Goal: Task Accomplishment & Management: Complete application form

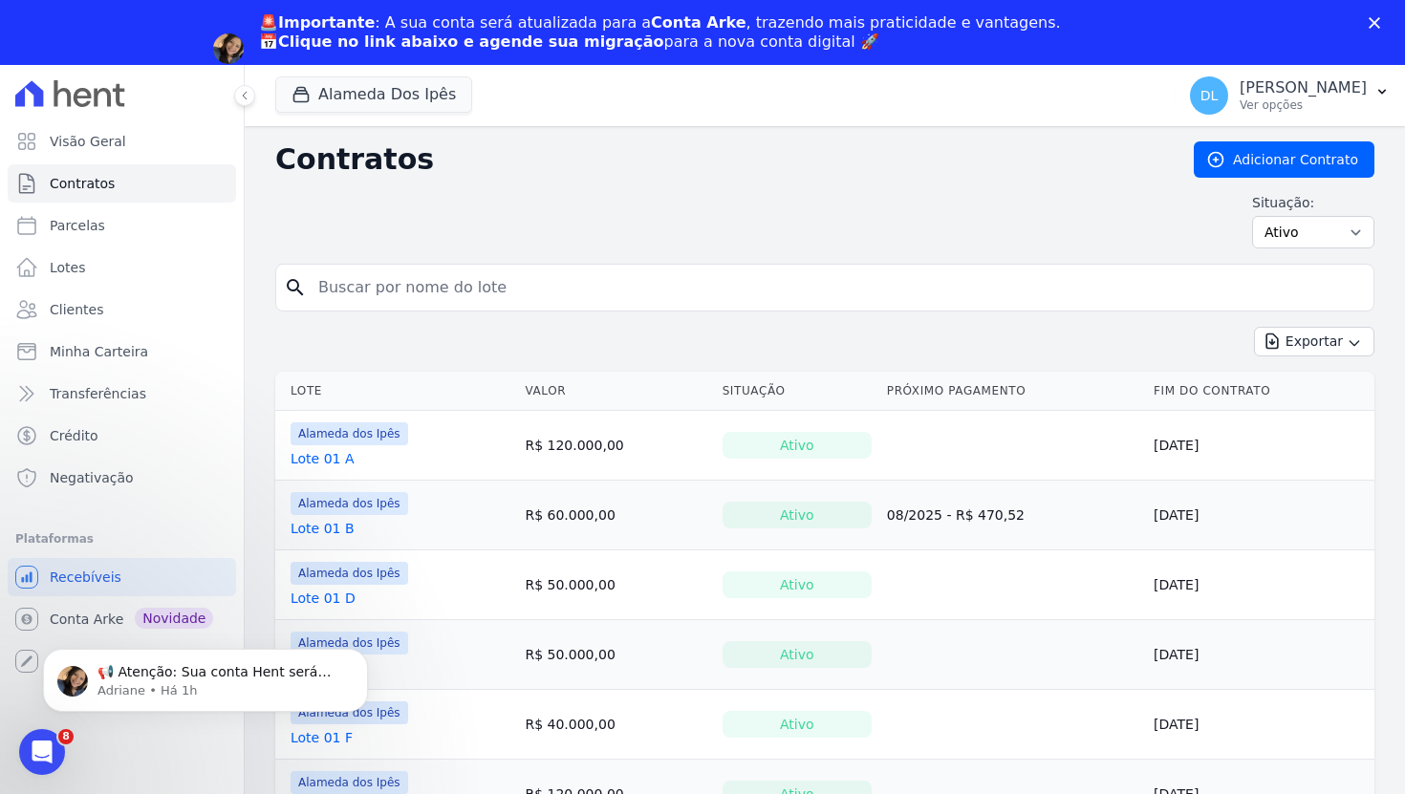
click at [1376, 25] on polygon "Fechar" at bounding box center [1374, 22] width 11 height 11
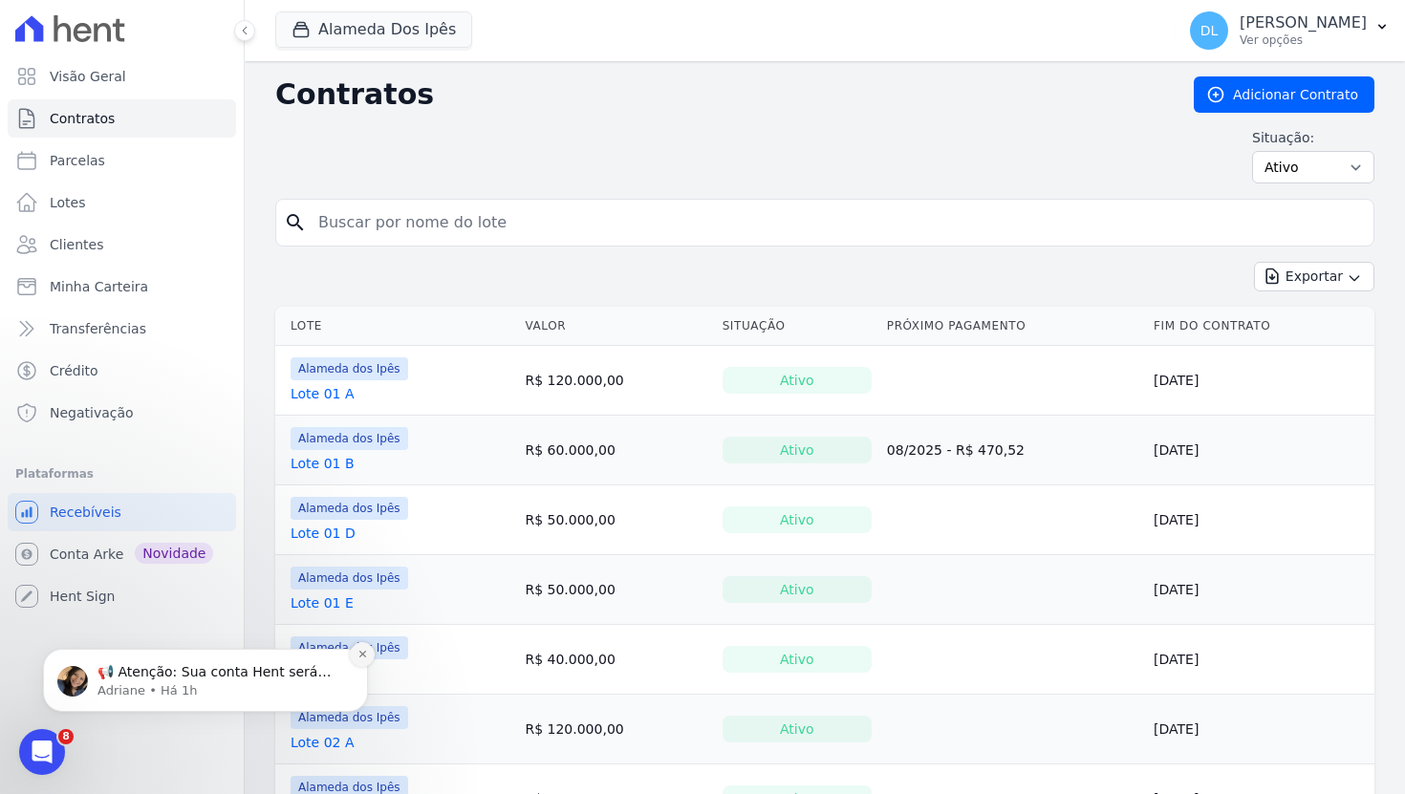
click at [361, 656] on icon "Dismiss notification" at bounding box center [362, 654] width 11 height 11
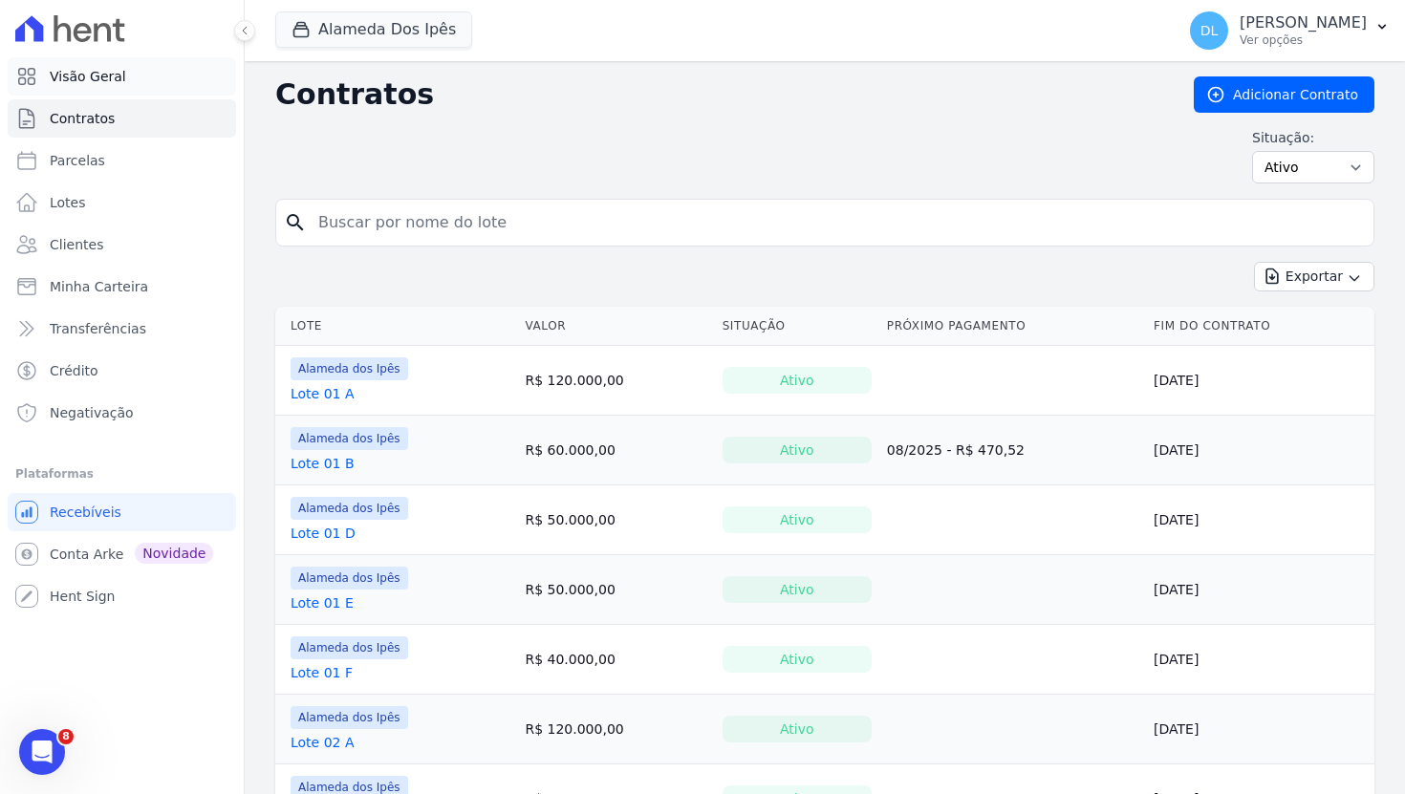
click at [124, 76] on link "Visão Geral" at bounding box center [122, 76] width 228 height 38
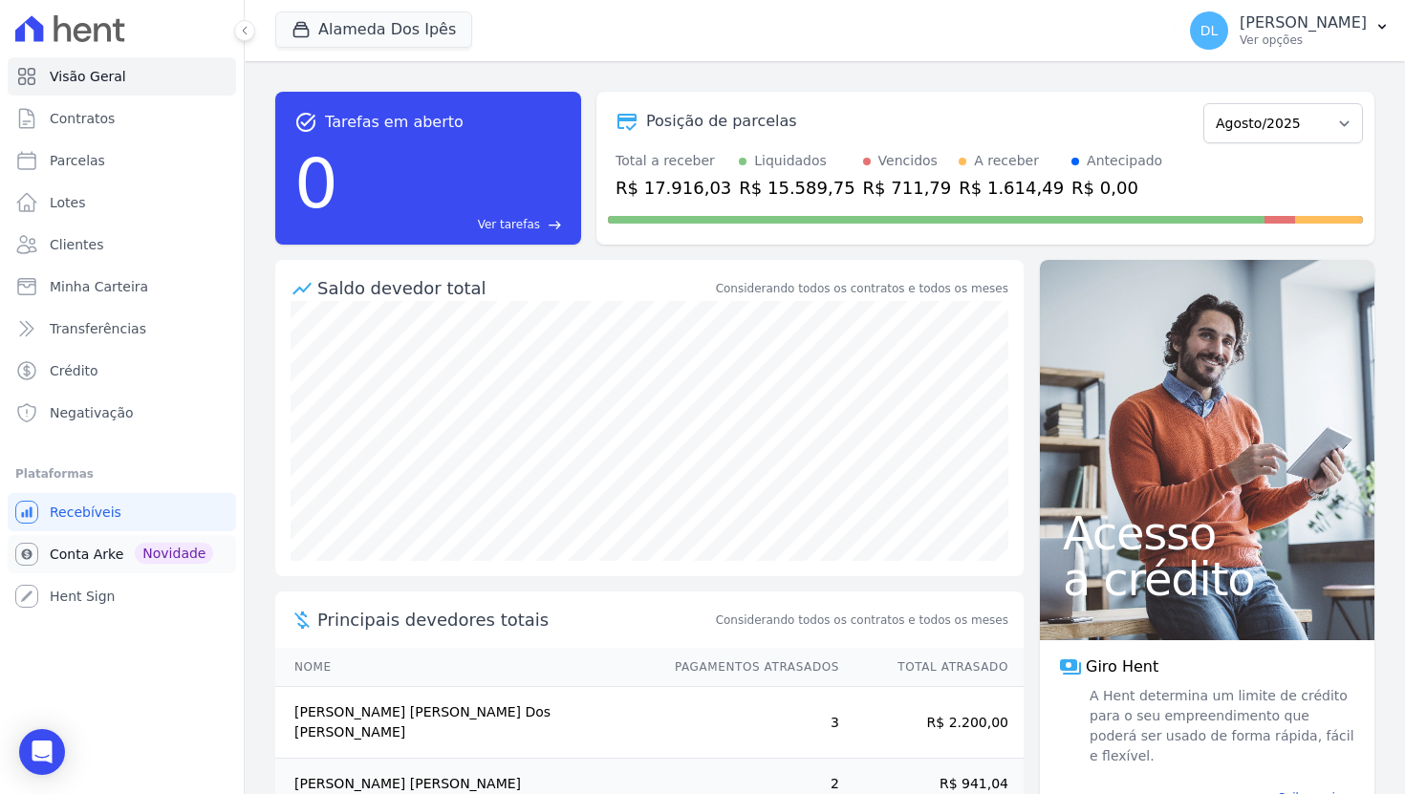
click at [74, 557] on span "Conta Arke" at bounding box center [87, 554] width 74 height 19
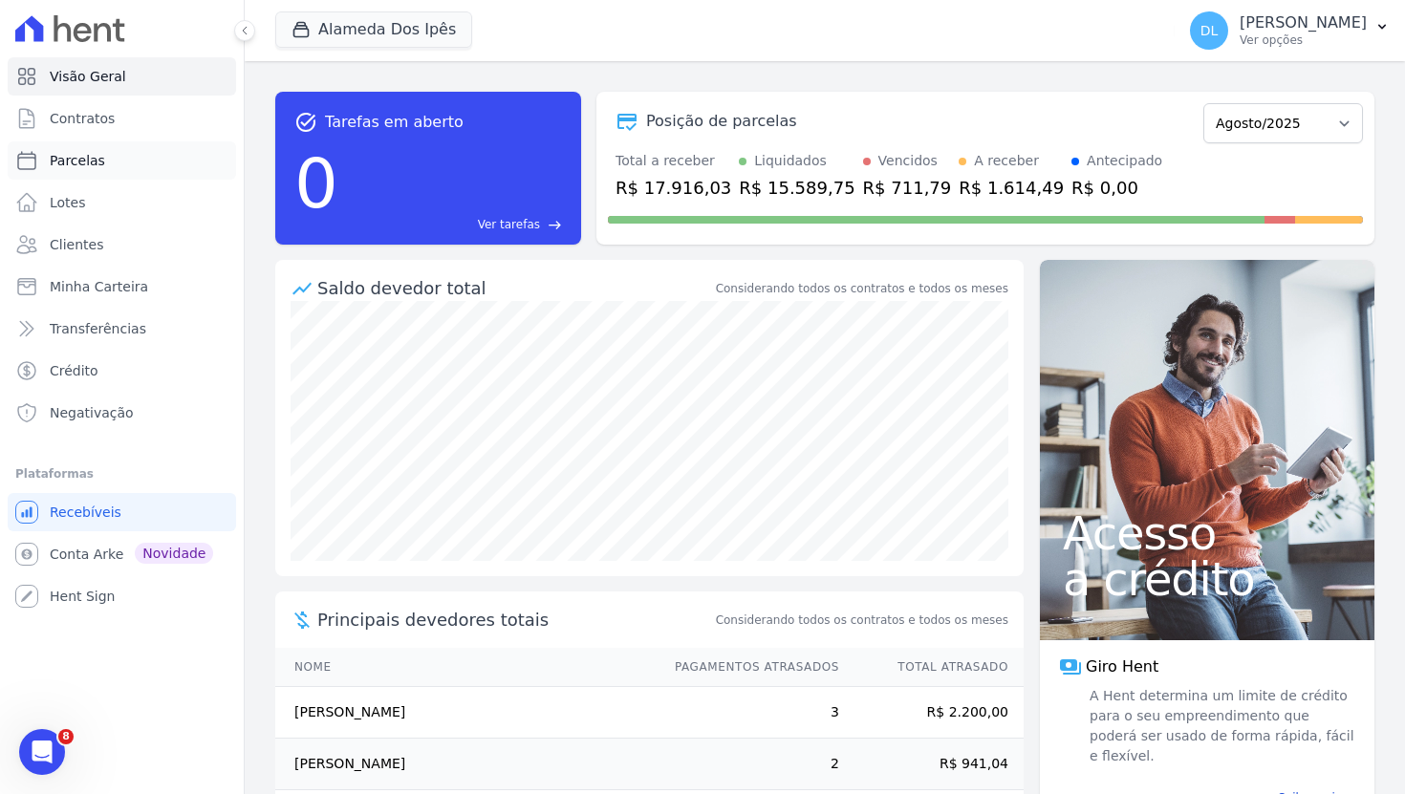
click at [141, 169] on link "Parcelas" at bounding box center [122, 160] width 228 height 38
select select
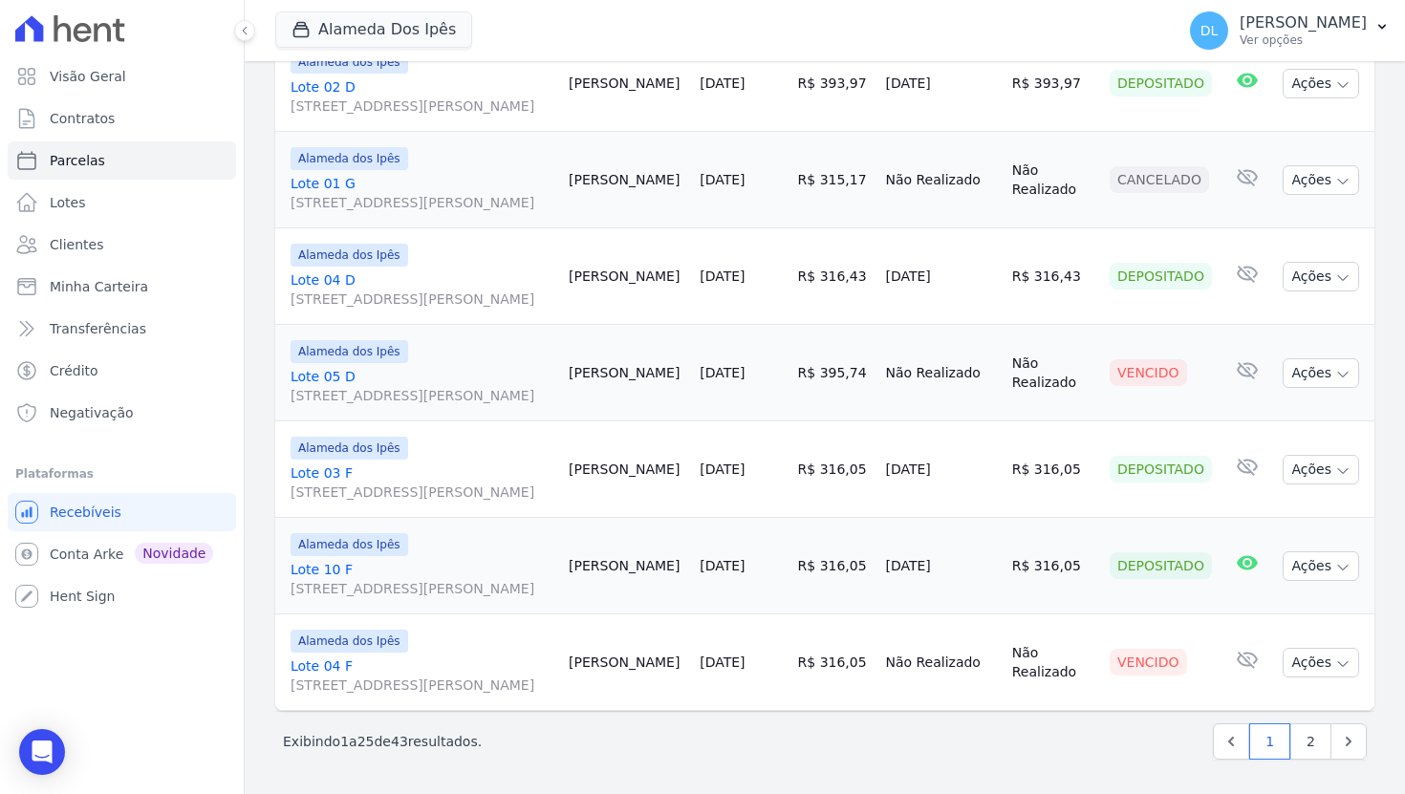
scroll to position [2772, 0]
click at [1313, 744] on link "2" at bounding box center [1310, 742] width 41 height 36
select select
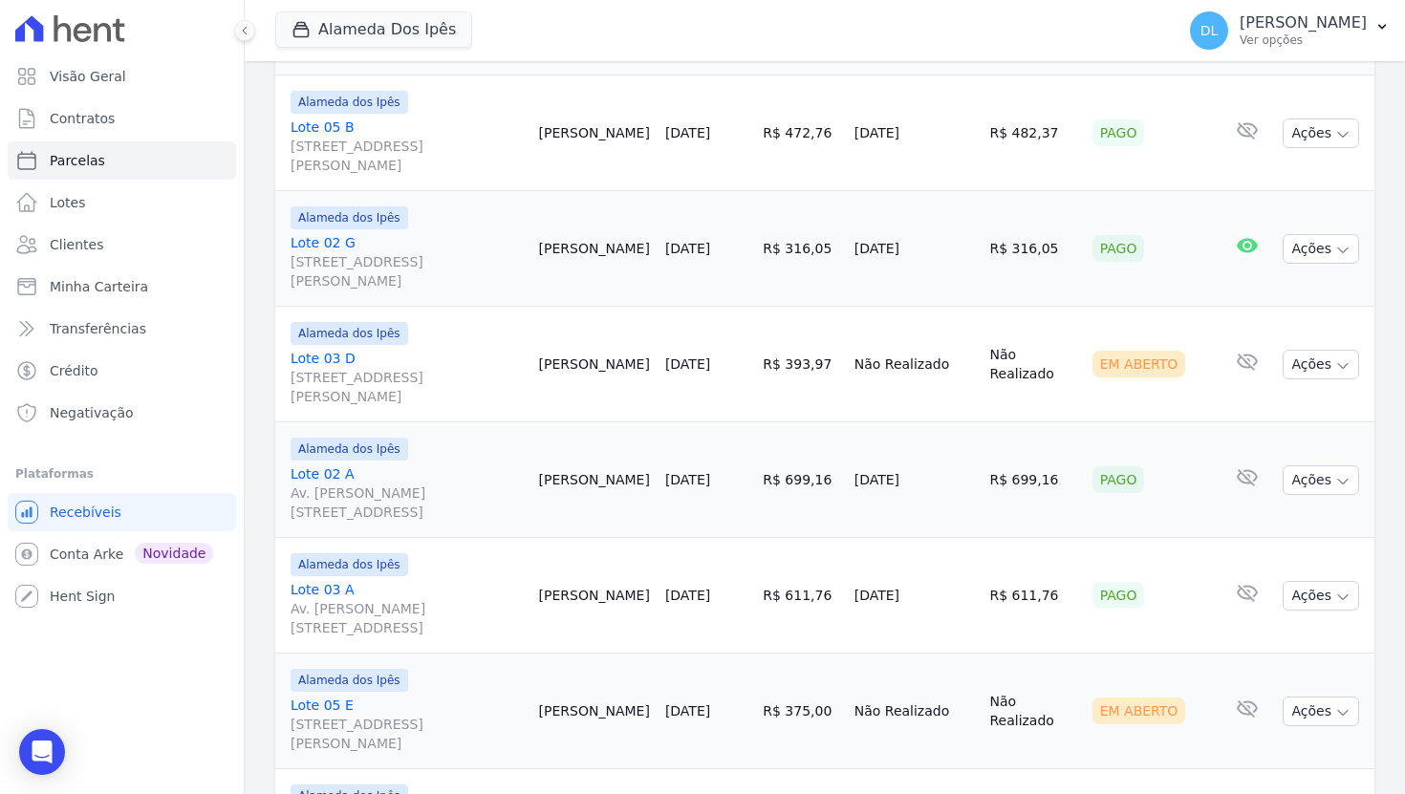
scroll to position [1962, 0]
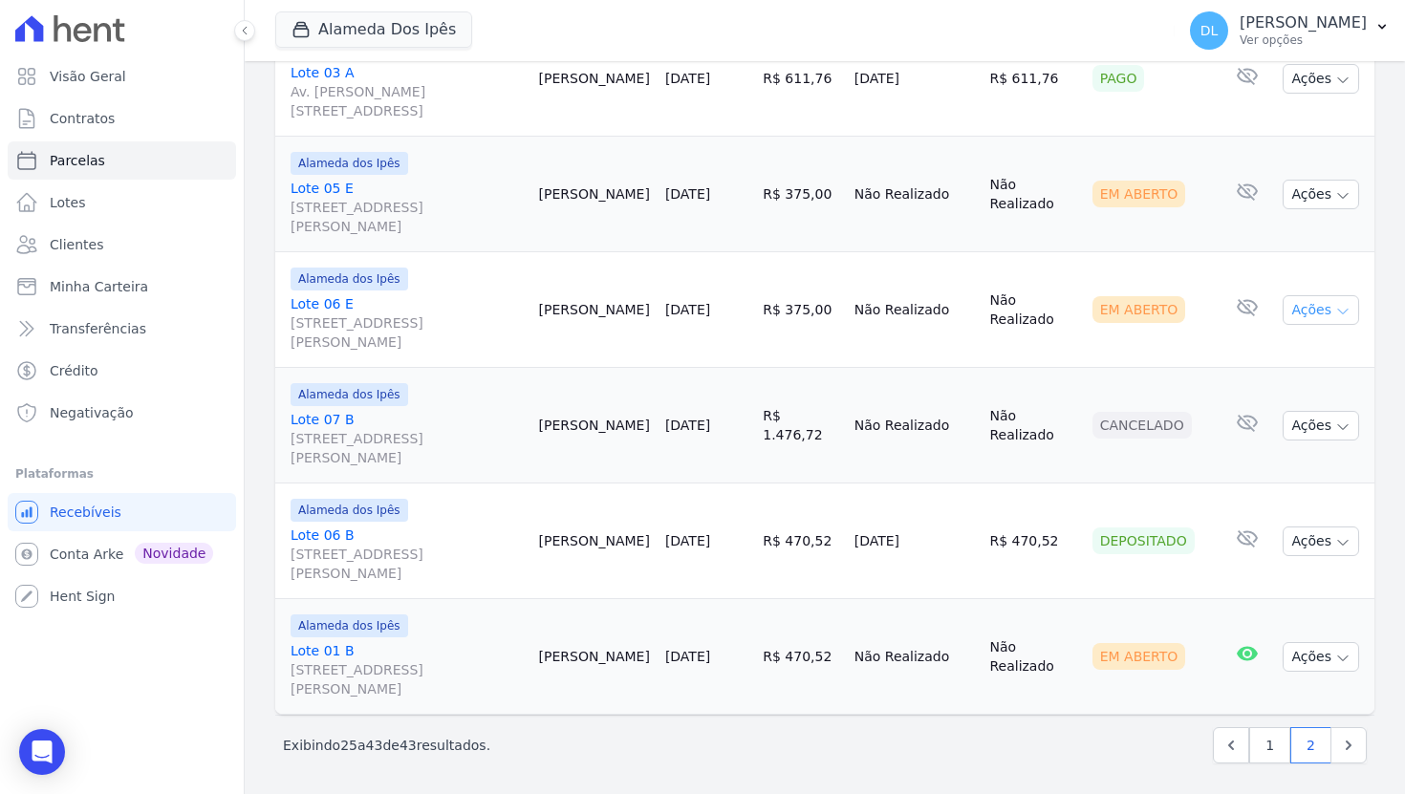
click at [1338, 312] on icon "button" at bounding box center [1342, 311] width 15 height 15
click at [1313, 350] on link "Ver boleto" at bounding box center [1313, 353] width 184 height 35
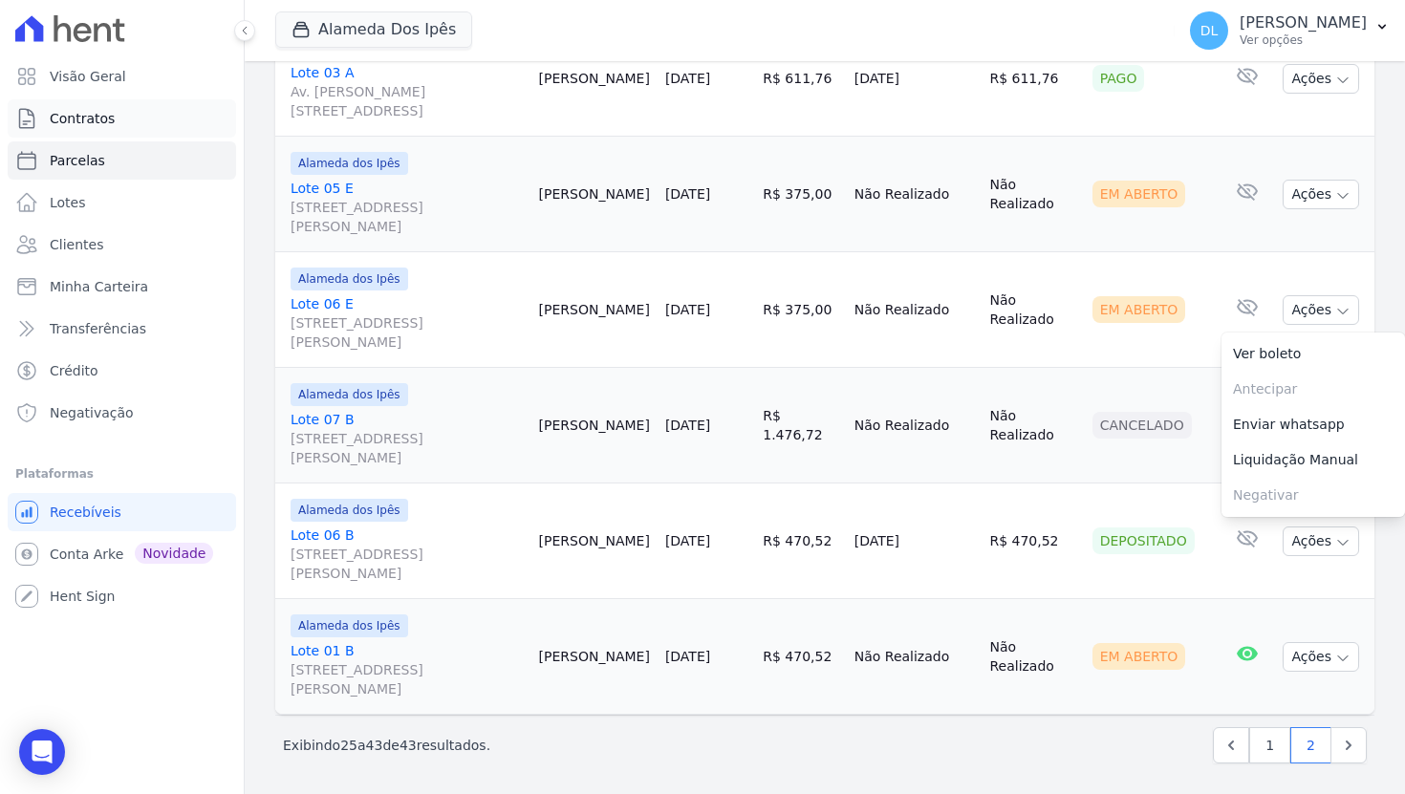
click at [132, 109] on link "Contratos" at bounding box center [122, 118] width 228 height 38
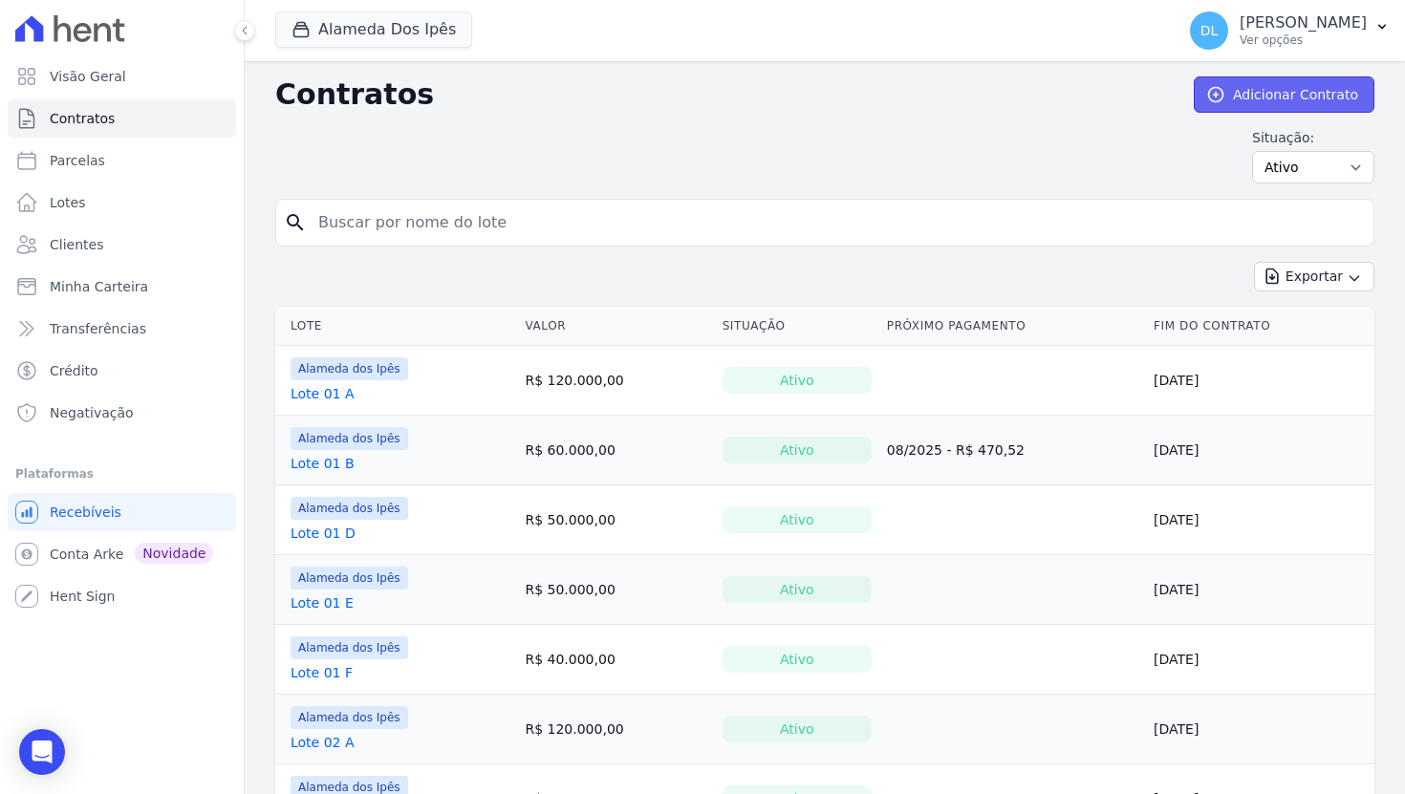
click at [1266, 93] on link "Adicionar Contrato" at bounding box center [1284, 94] width 181 height 36
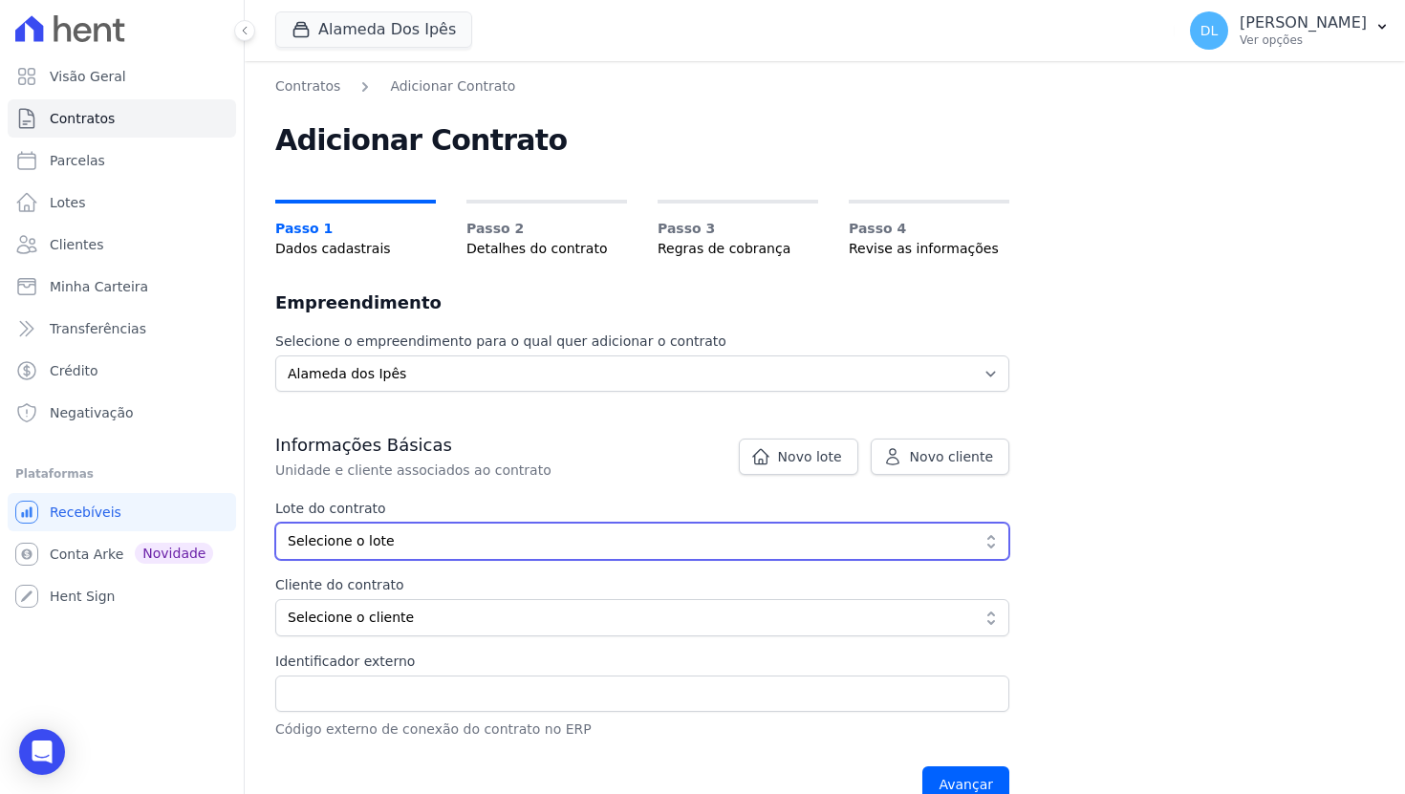
click at [572, 557] on button "Selecione o lote" at bounding box center [642, 541] width 734 height 37
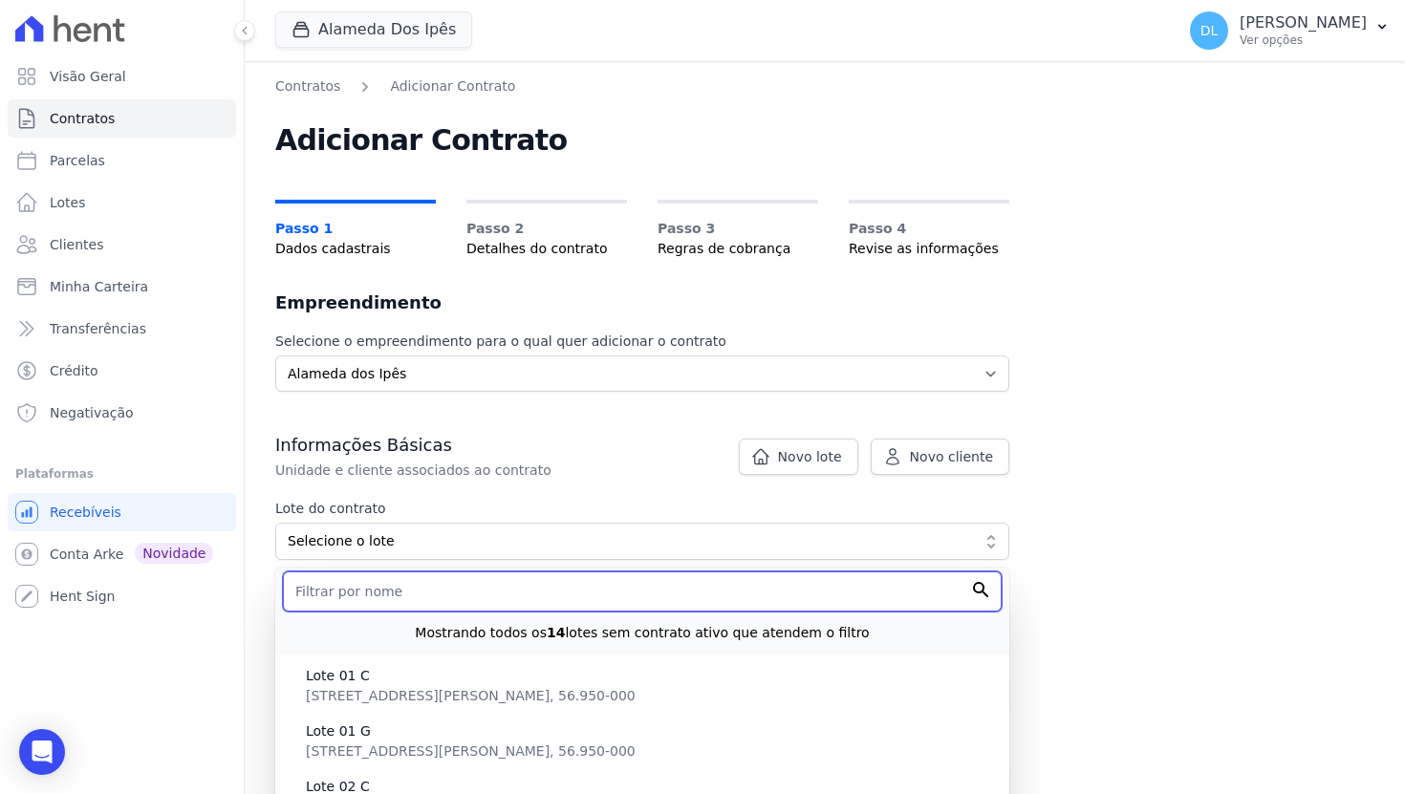
click at [530, 590] on input "text" at bounding box center [642, 592] width 719 height 40
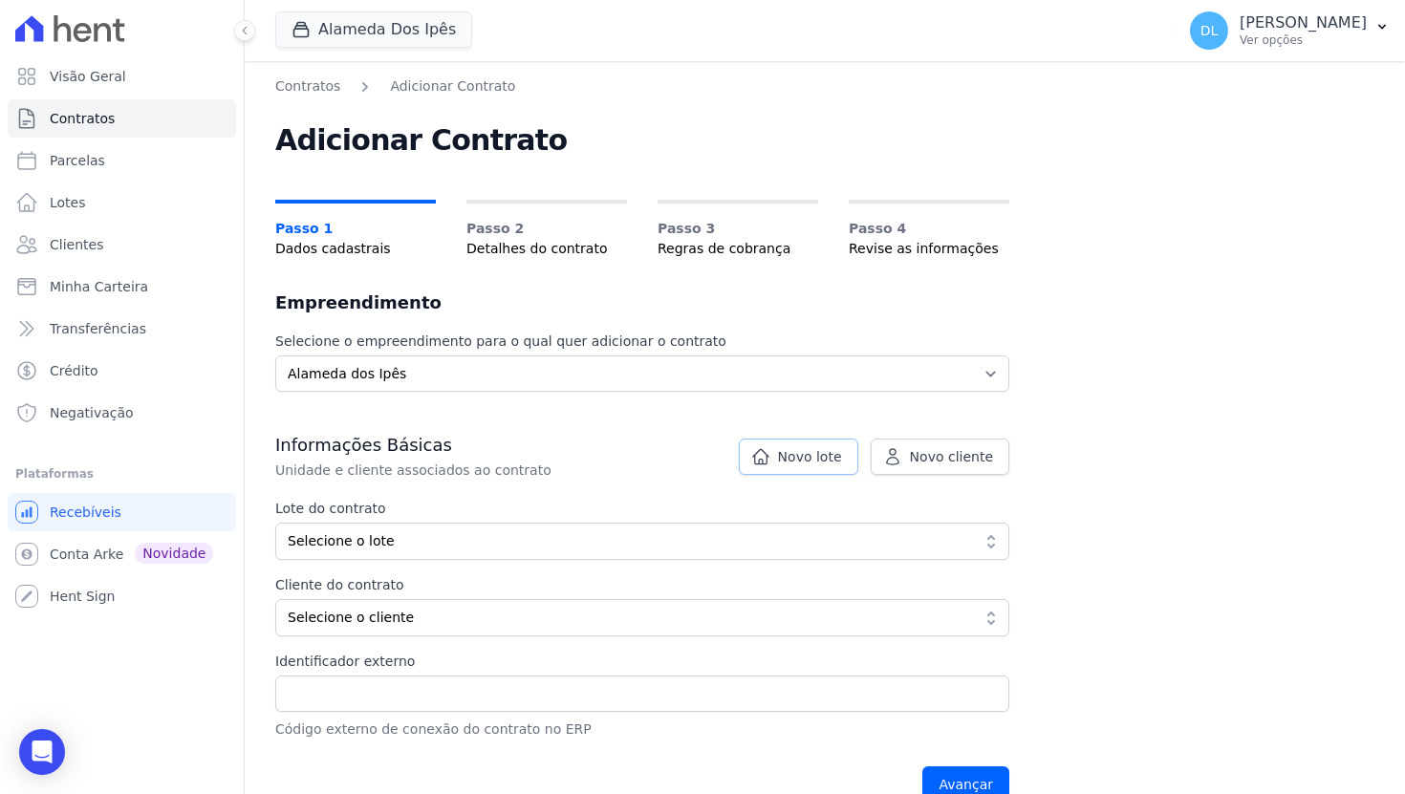
click at [791, 449] on span "Novo lote" at bounding box center [810, 456] width 64 height 19
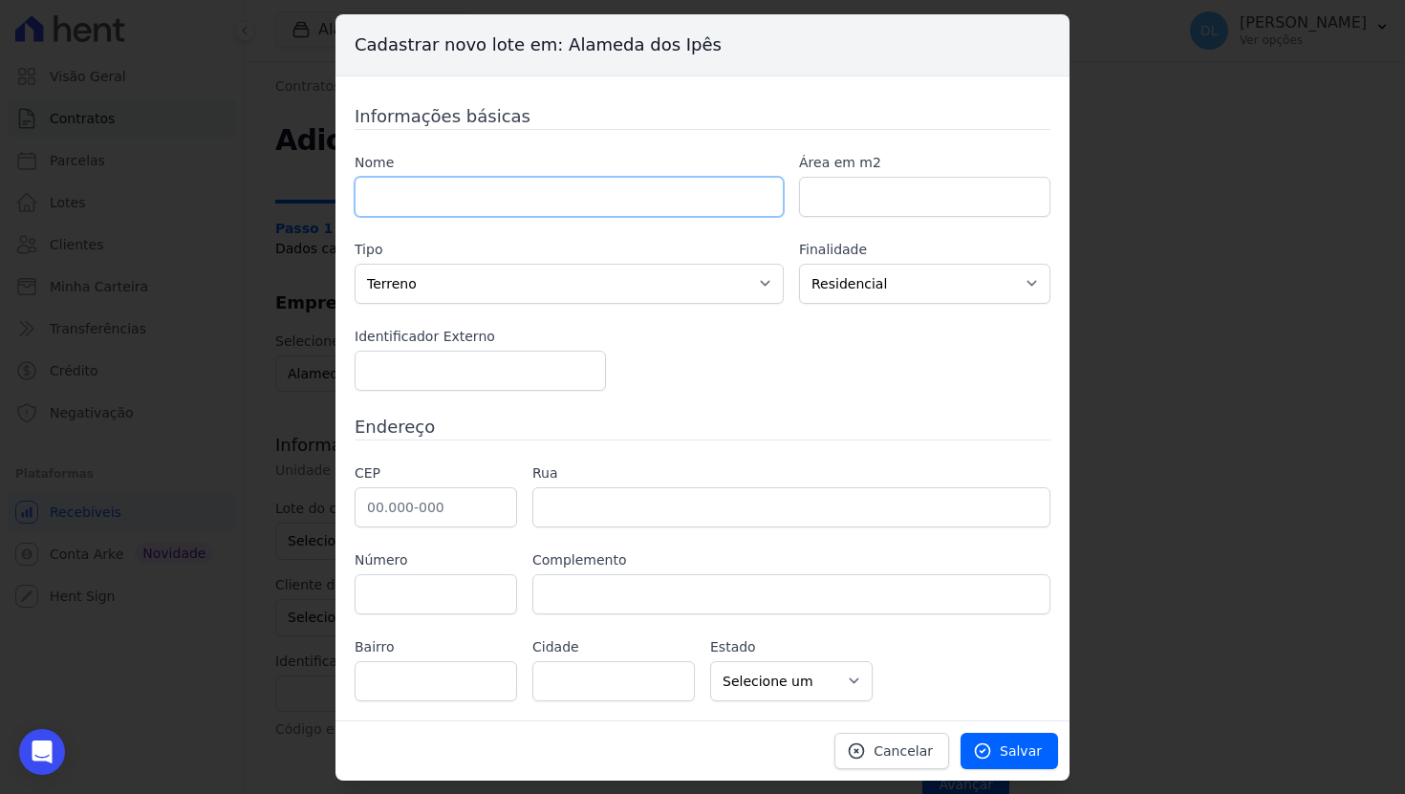
click at [561, 185] on input "text" at bounding box center [569, 197] width 429 height 40
type input "teste"
click at [1021, 745] on span "Salvar" at bounding box center [1021, 751] width 42 height 19
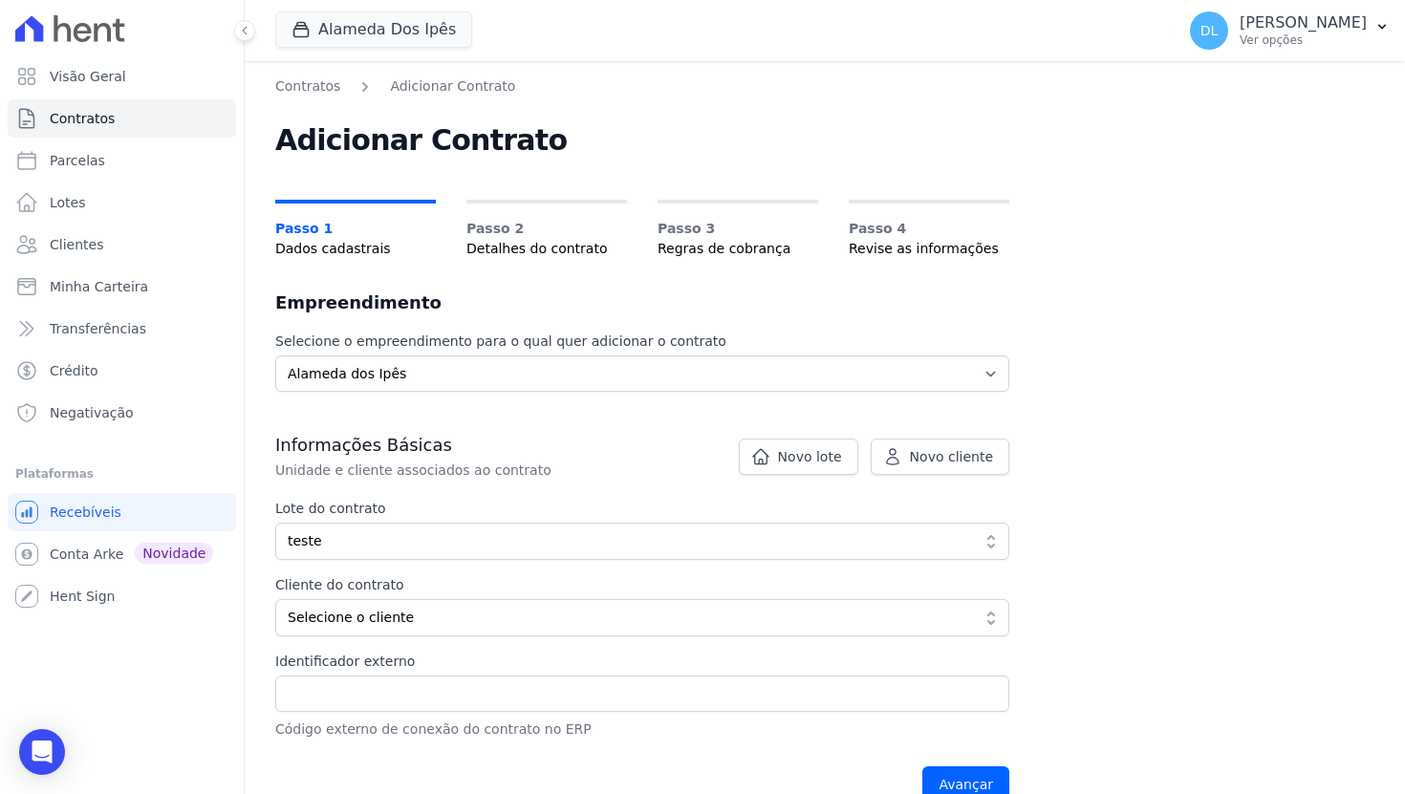
click at [519, 667] on label "Identificador externo" at bounding box center [642, 662] width 734 height 20
click at [519, 676] on input "Identificador externo" at bounding box center [642, 694] width 734 height 36
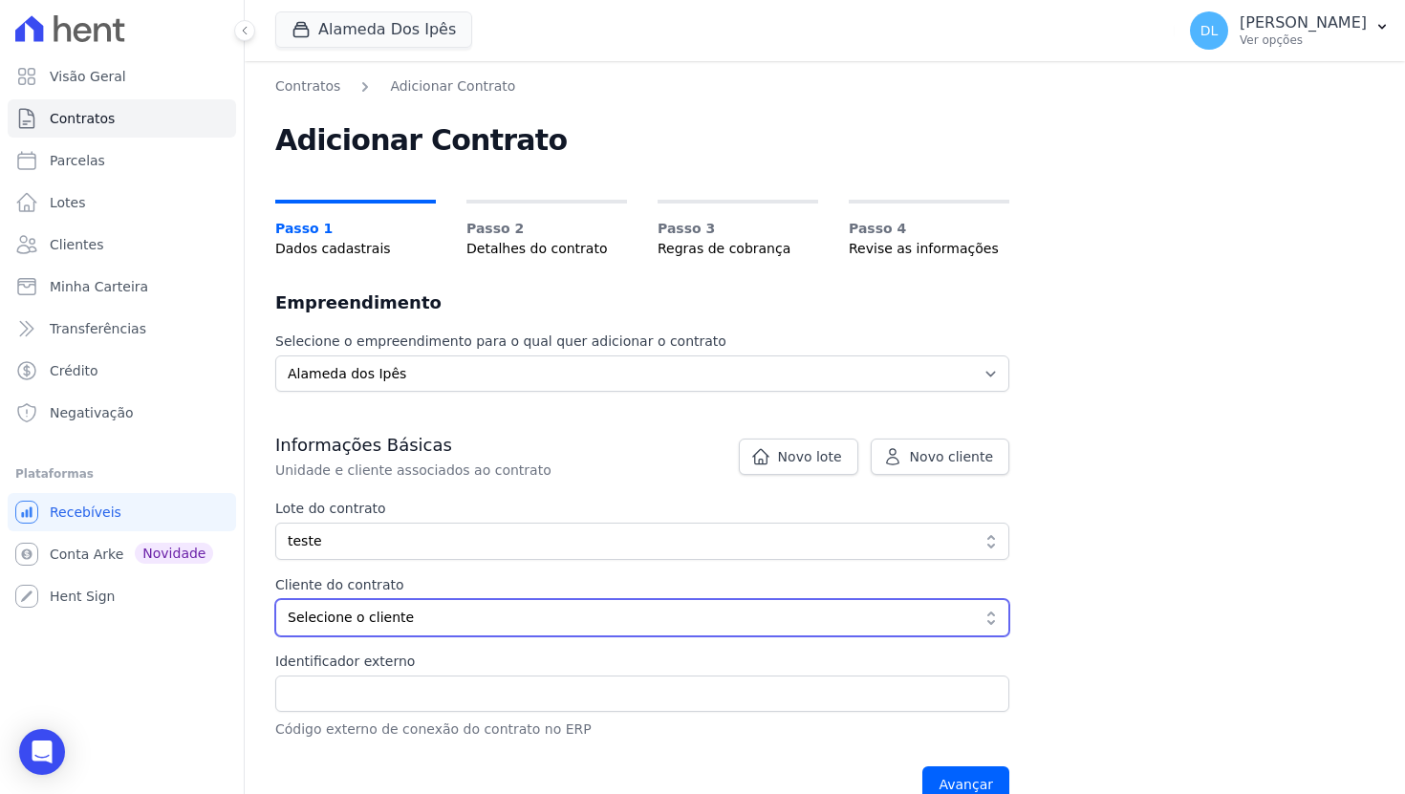
click at [555, 616] on span "Selecione o cliente" at bounding box center [629, 618] width 682 height 20
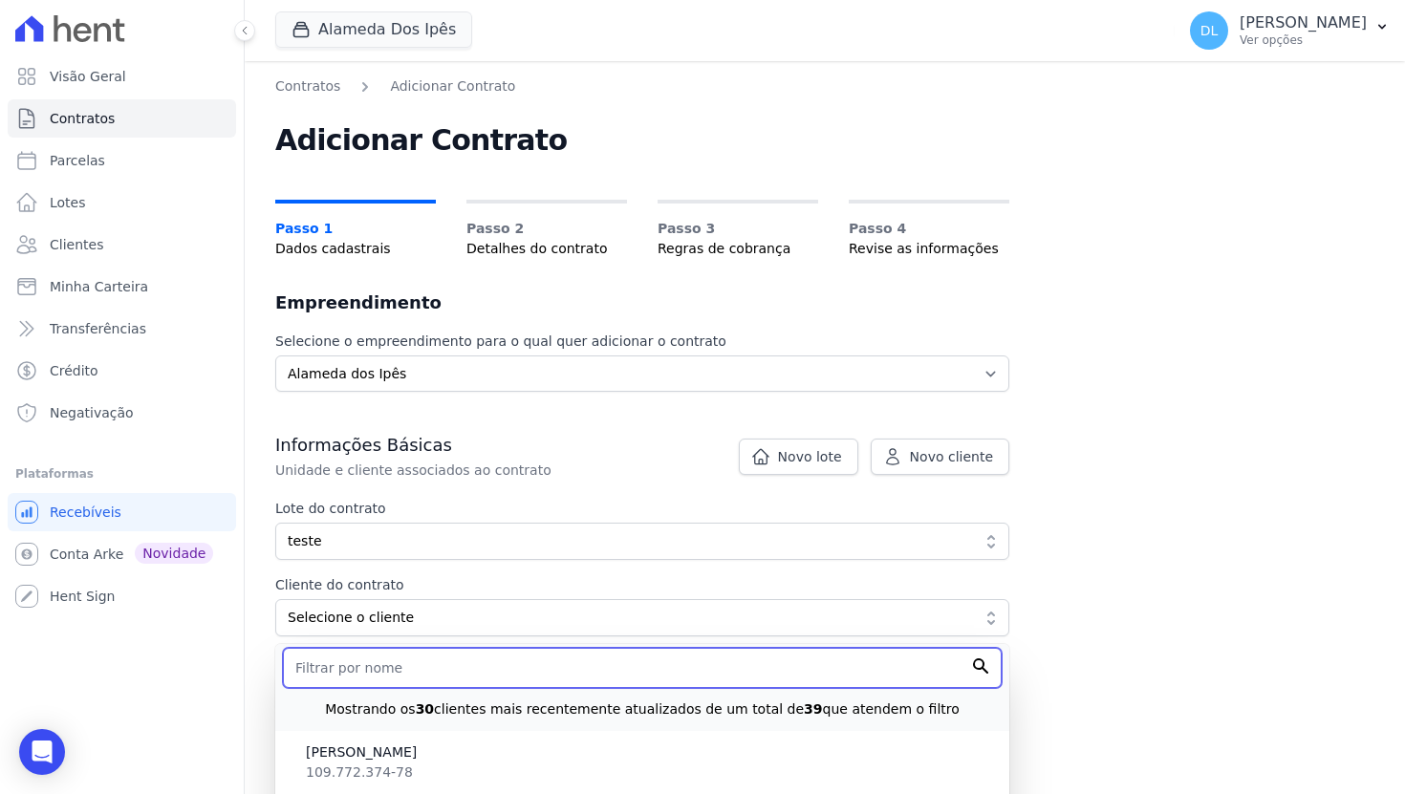
click at [529, 664] on input "text" at bounding box center [642, 668] width 719 height 40
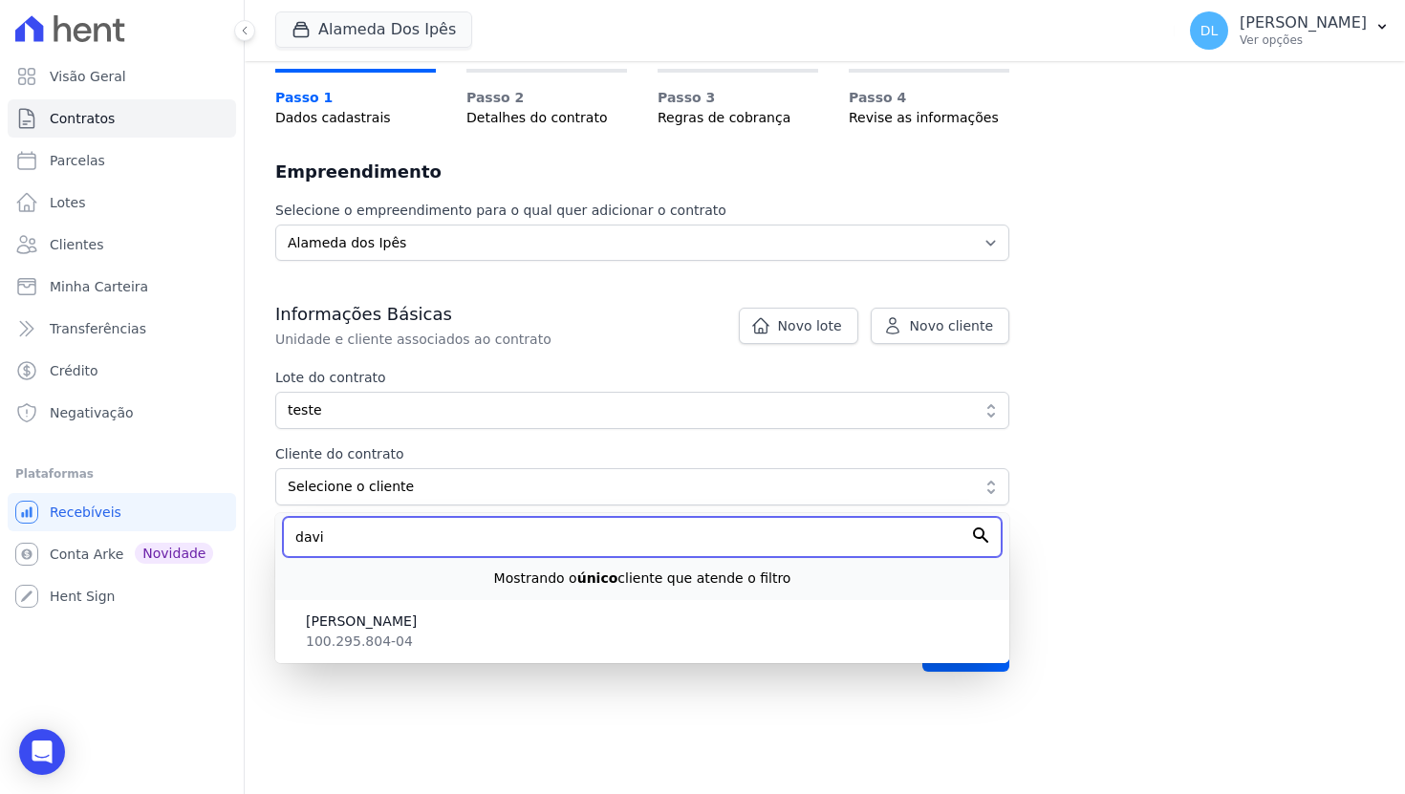
scroll to position [138, 0]
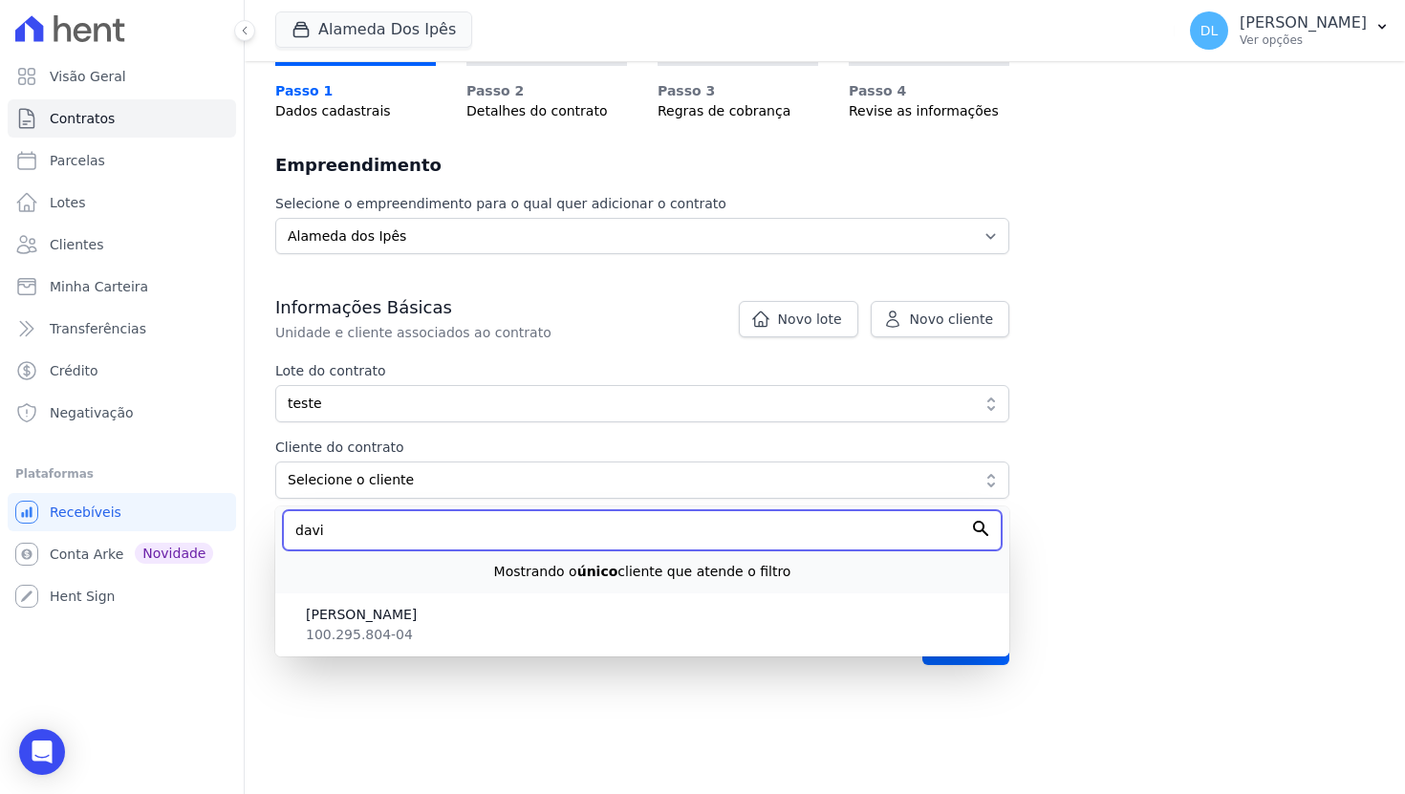
type input "davi"
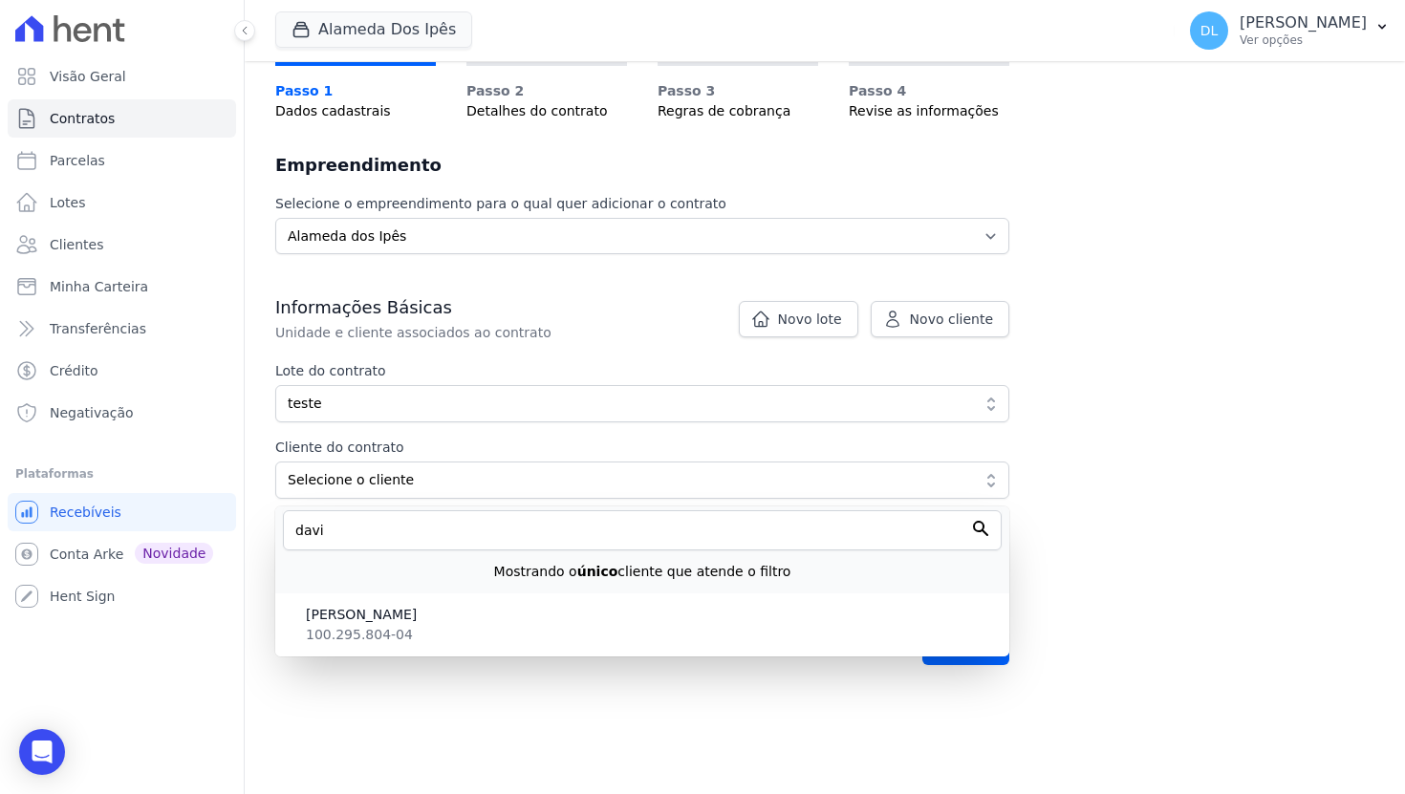
click at [737, 585] on div "davi Mostrando o único cliente que atende o filtro" at bounding box center [642, 550] width 734 height 87
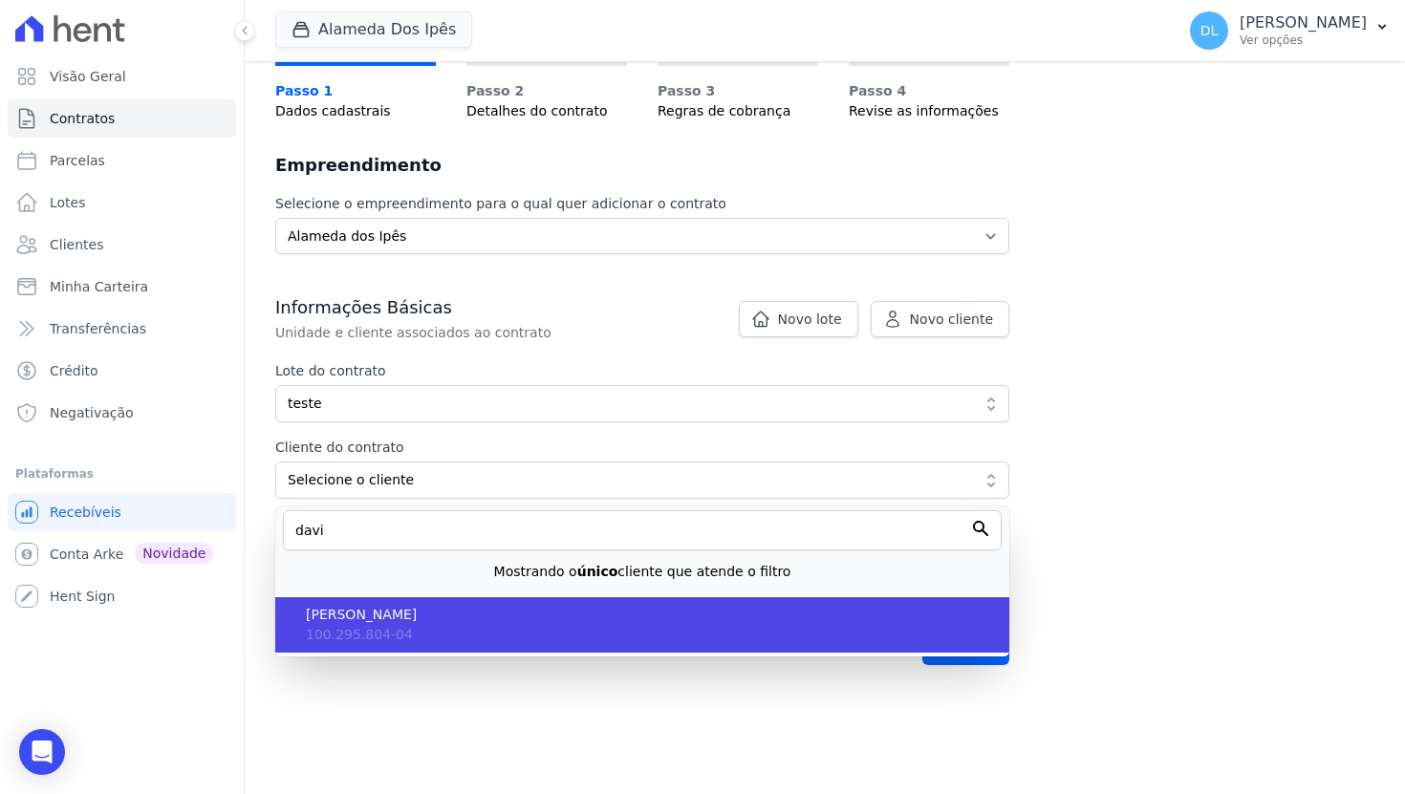
click at [735, 621] on span "[PERSON_NAME]" at bounding box center [650, 615] width 688 height 20
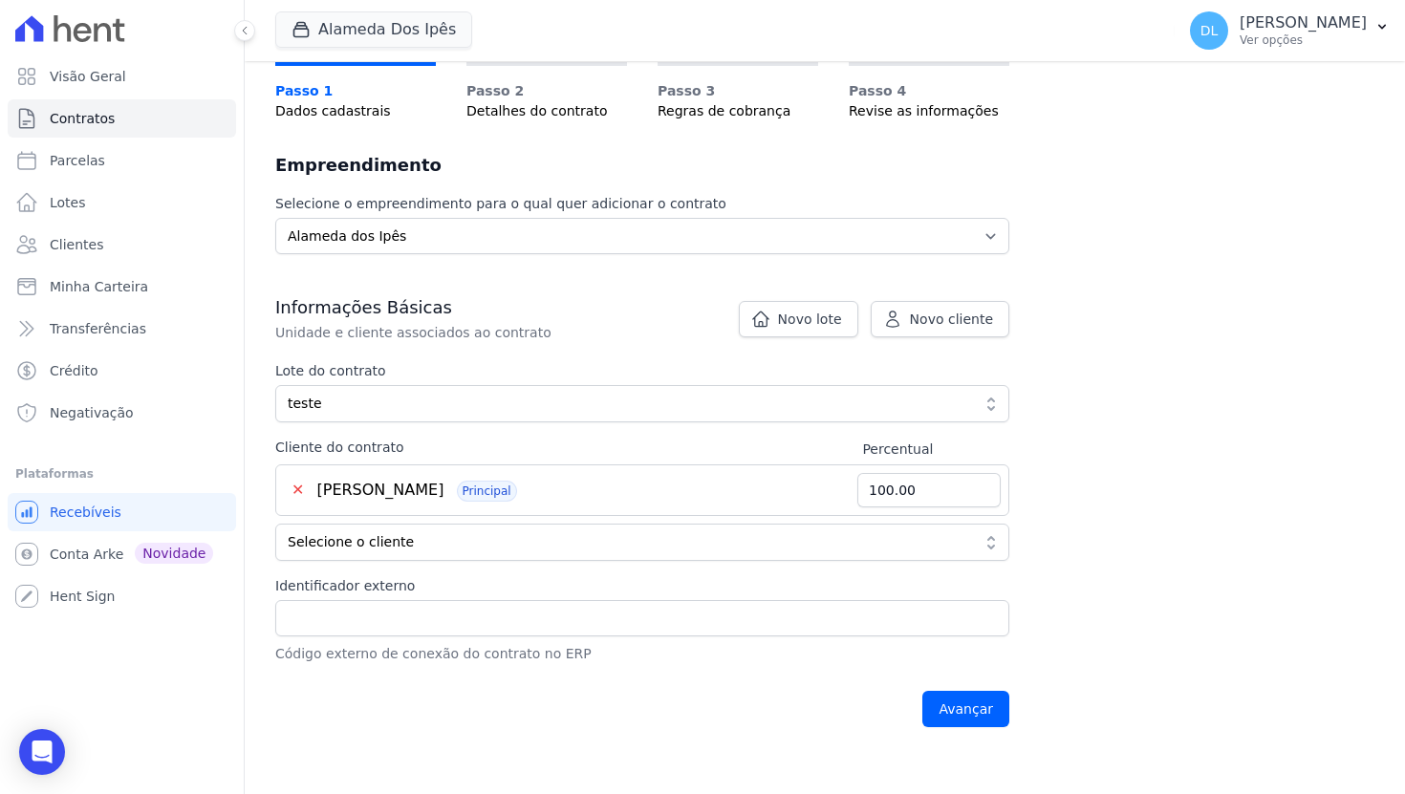
click at [918, 701] on div "Avançar" at bounding box center [642, 709] width 734 height 59
click at [998, 705] on input "Avançar" at bounding box center [965, 709] width 87 height 36
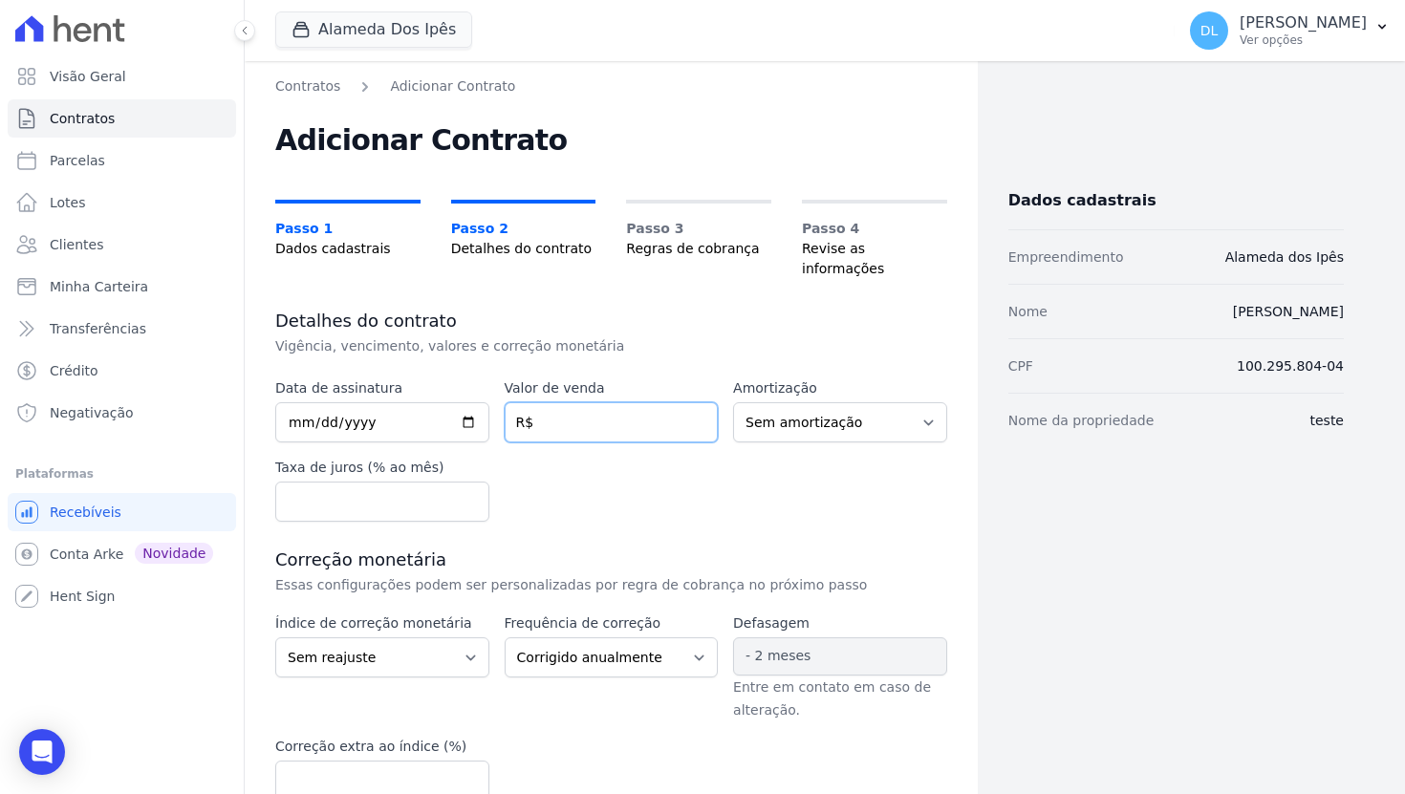
click at [560, 414] on input "number" at bounding box center [612, 422] width 214 height 40
type input "10000"
click at [463, 402] on input "date" at bounding box center [382, 422] width 214 height 40
type input "2025-08-22"
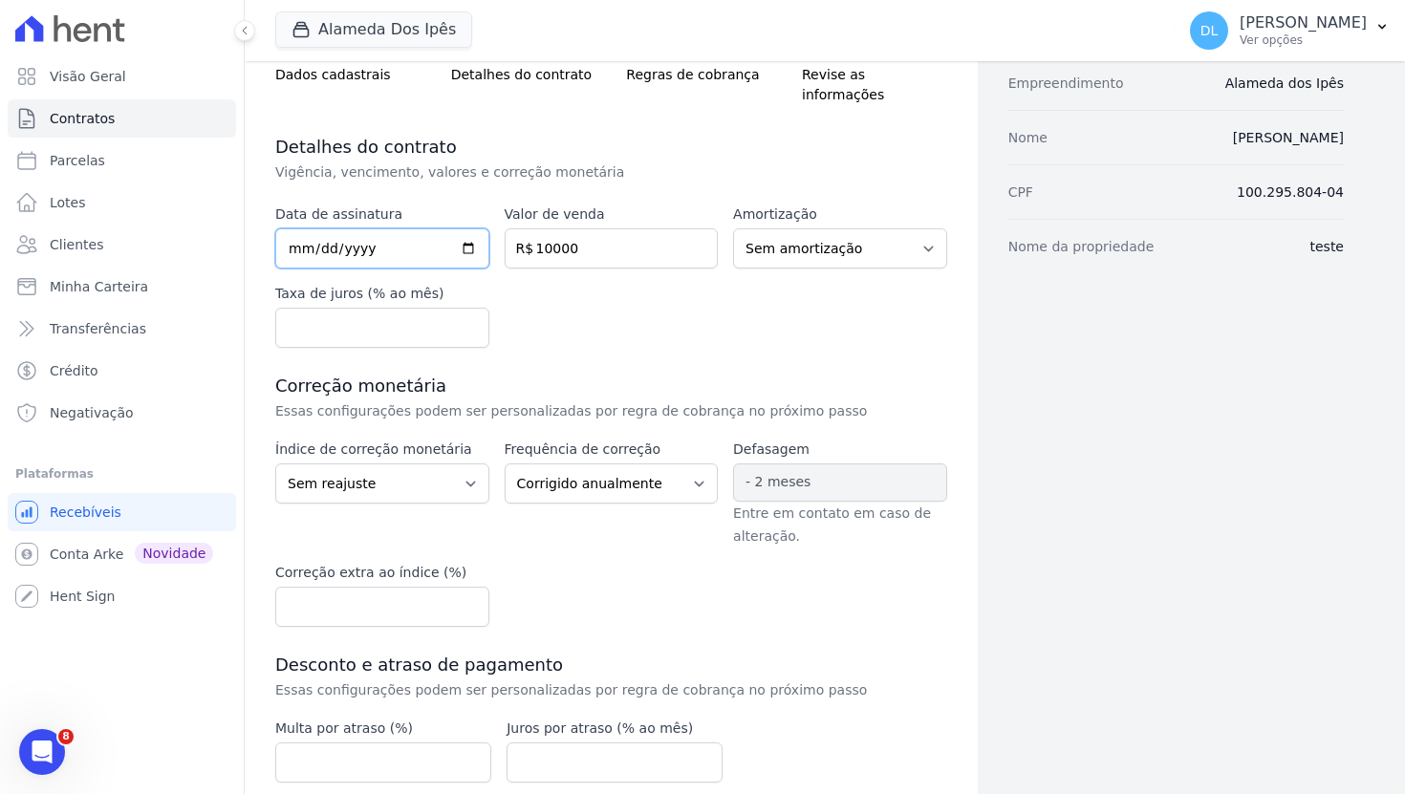
scroll to position [159, 0]
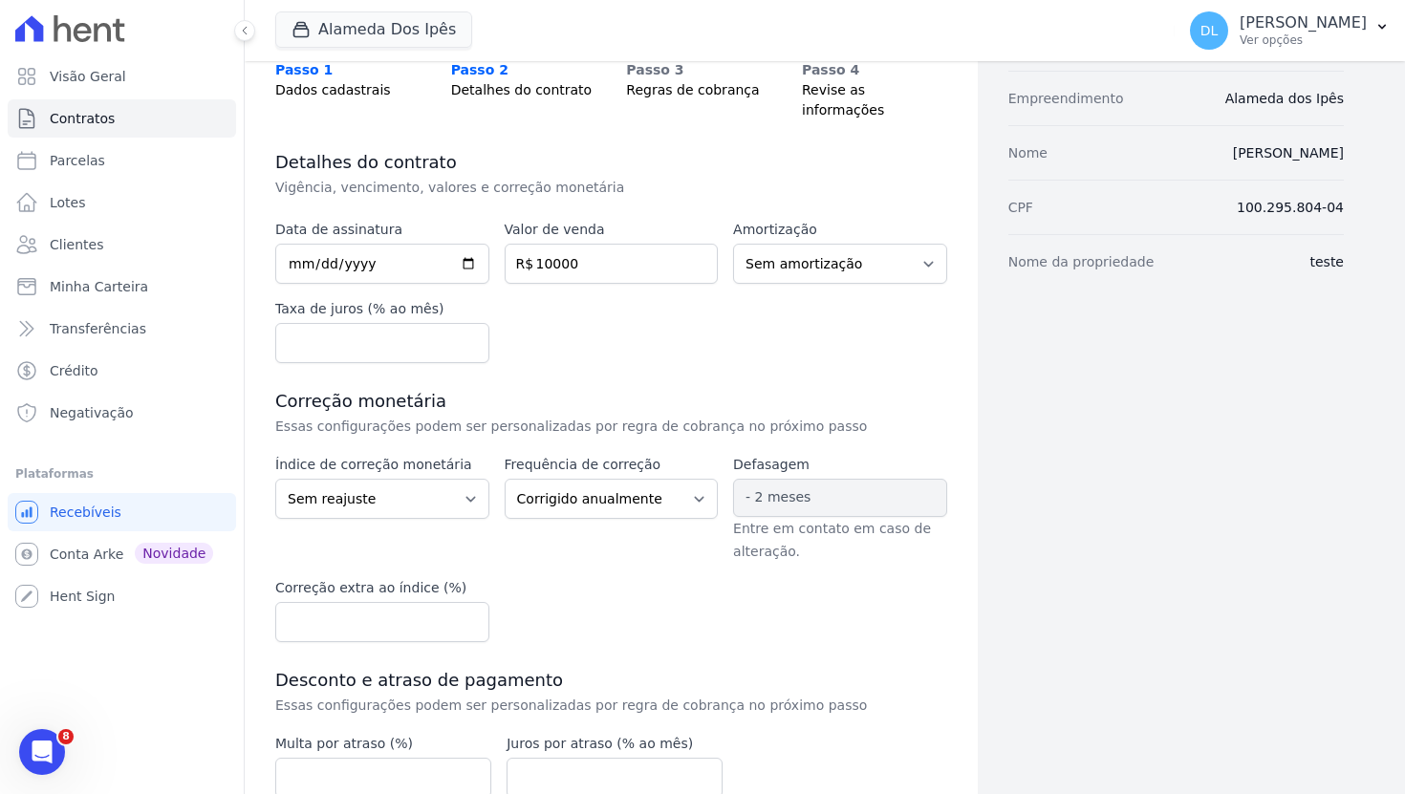
click at [605, 365] on div "Data de assinatura 2025-08-22 Valor de venda 10000 R$ Amortização Sem amortizaç…" at bounding box center [611, 594] width 672 height 748
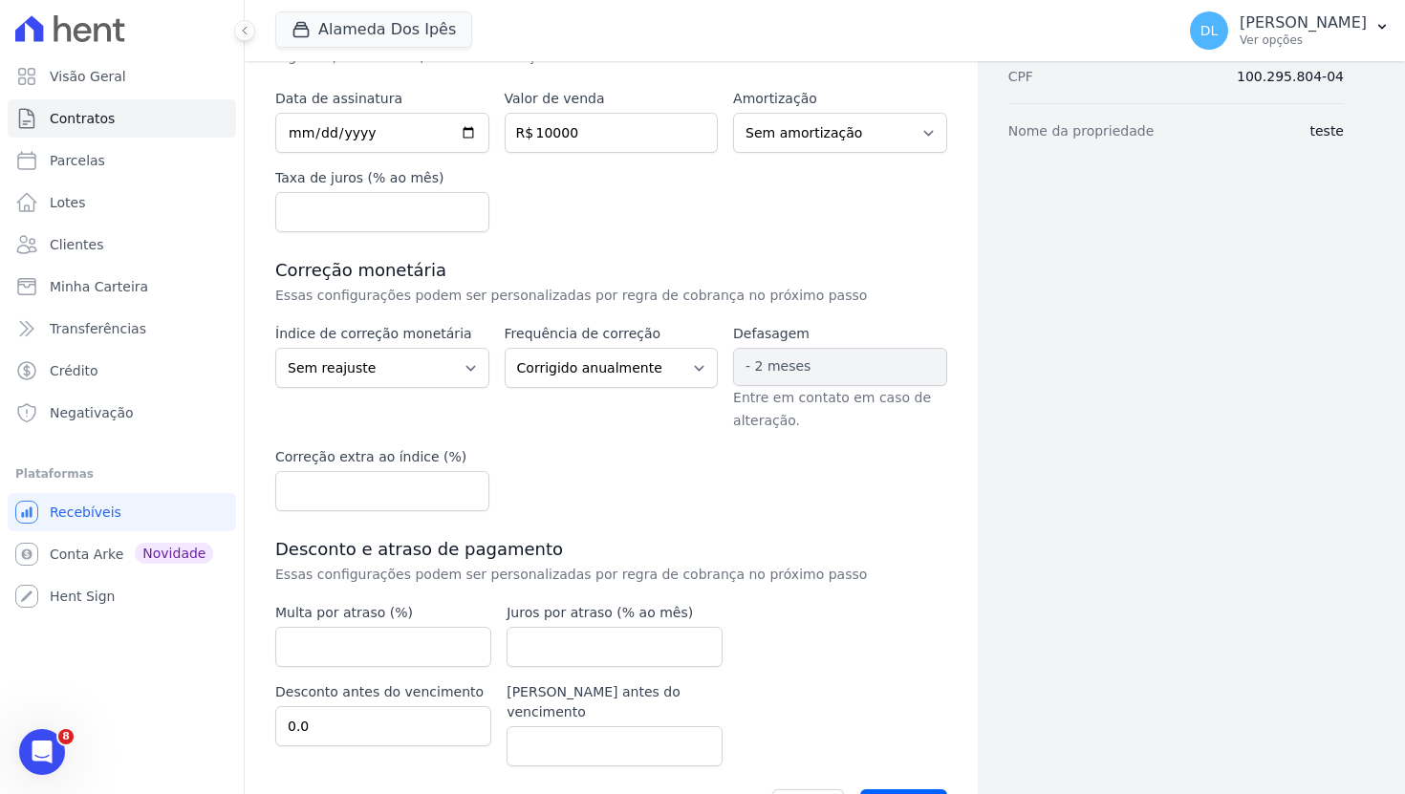
scroll to position [312, 0]
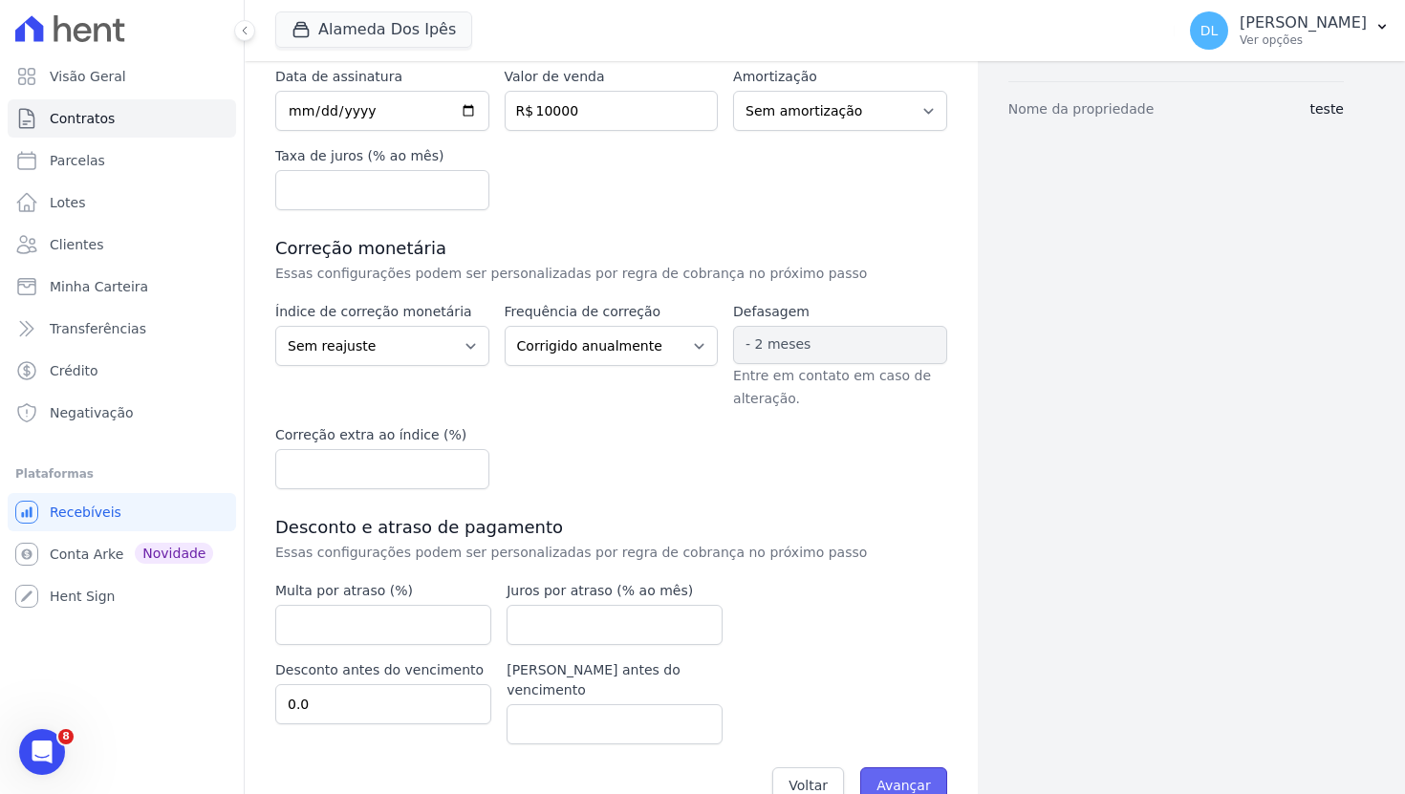
click at [894, 767] on input "Avançar" at bounding box center [903, 785] width 87 height 36
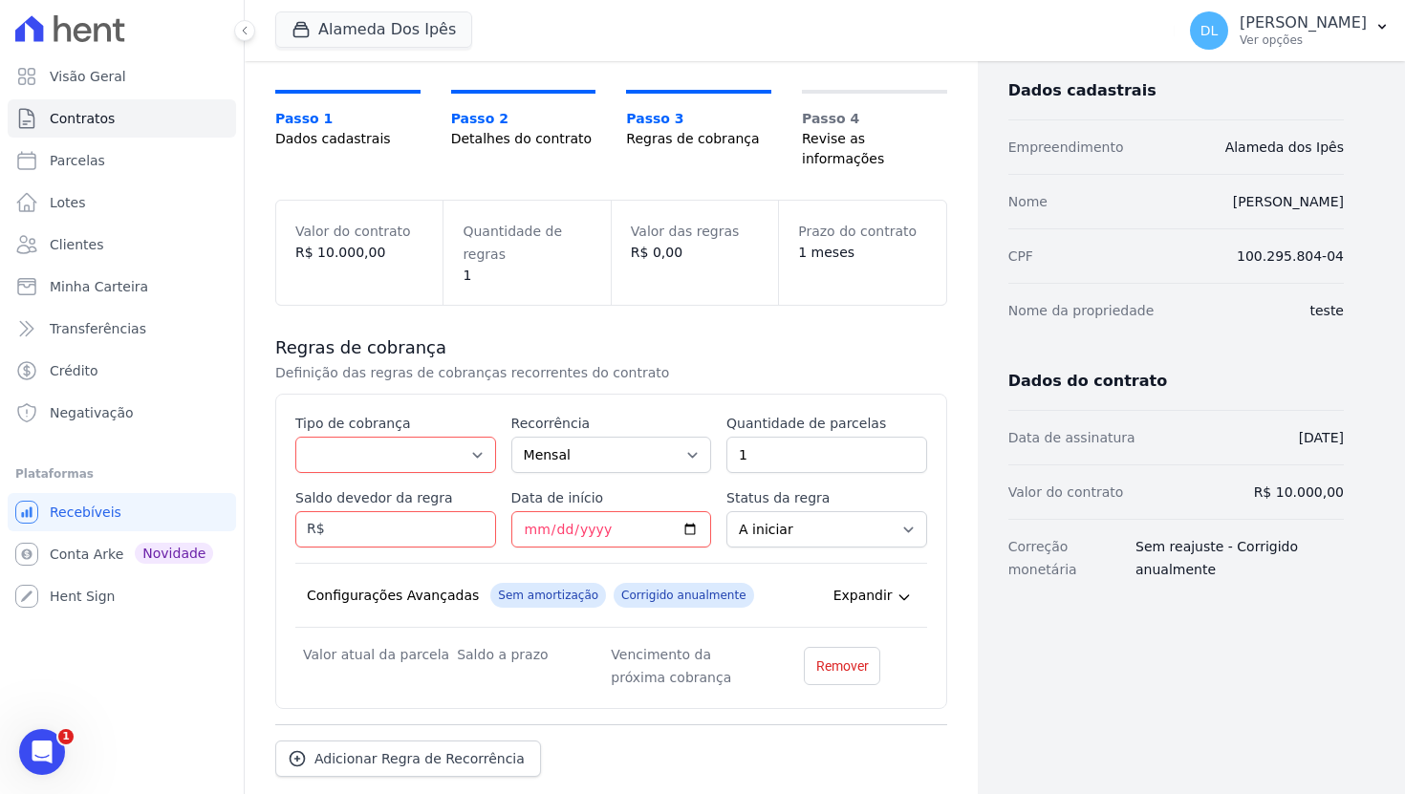
scroll to position [193, 0]
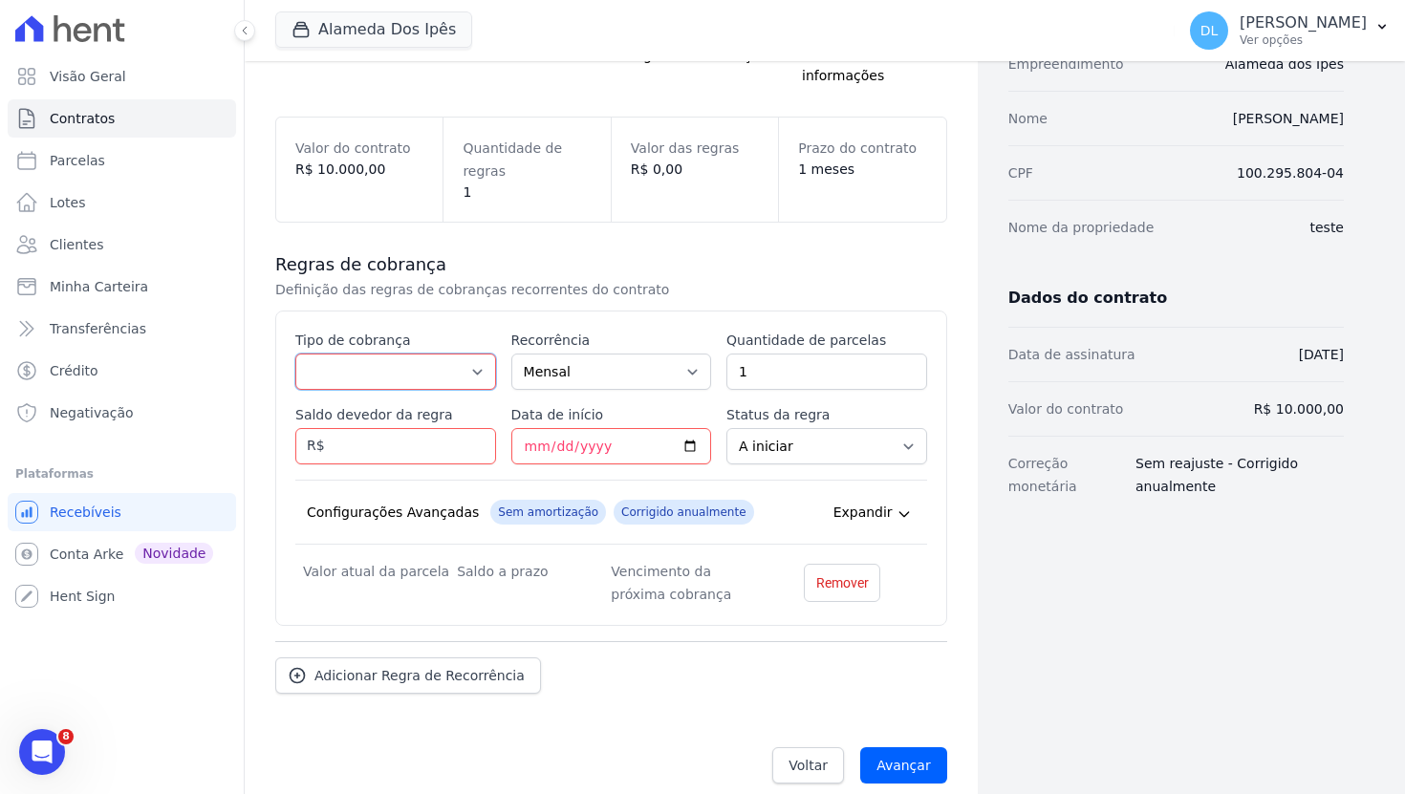
click at [426, 357] on select "Parcela Normal Entrada Sinal Intercalada Chaves Pré-chaves Pós-chaves Impostos …" at bounding box center [395, 372] width 201 height 36
select select "down_payment"
click at [295, 354] on select "Parcela Normal Entrada Sinal Intercalada Chaves Pré-chaves Pós-chaves Impostos …" at bounding box center [395, 372] width 201 height 36
click at [429, 431] on input "Saldo devedor da regra" at bounding box center [395, 446] width 201 height 36
type input "5000"
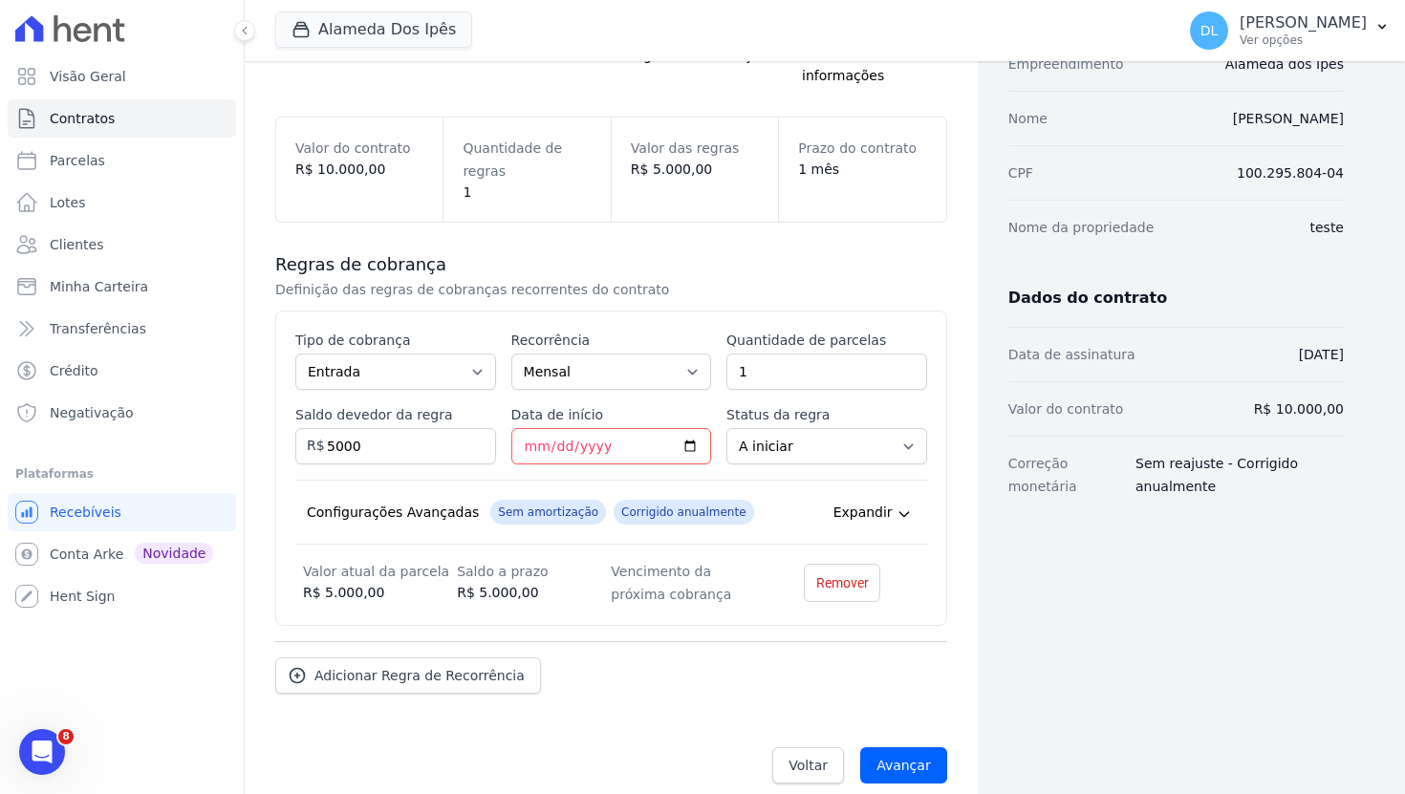
click at [1026, 589] on div "Dados cadastrais Empreendimento Alameda dos Ipês Nome Davi Novaes CPF 100.295.8…" at bounding box center [1161, 341] width 366 height 916
click at [800, 429] on select "A iniciar Em aberto" at bounding box center [826, 446] width 201 height 36
select select "started"
click at [726, 428] on select "A iniciar Em aberto" at bounding box center [826, 446] width 201 height 36
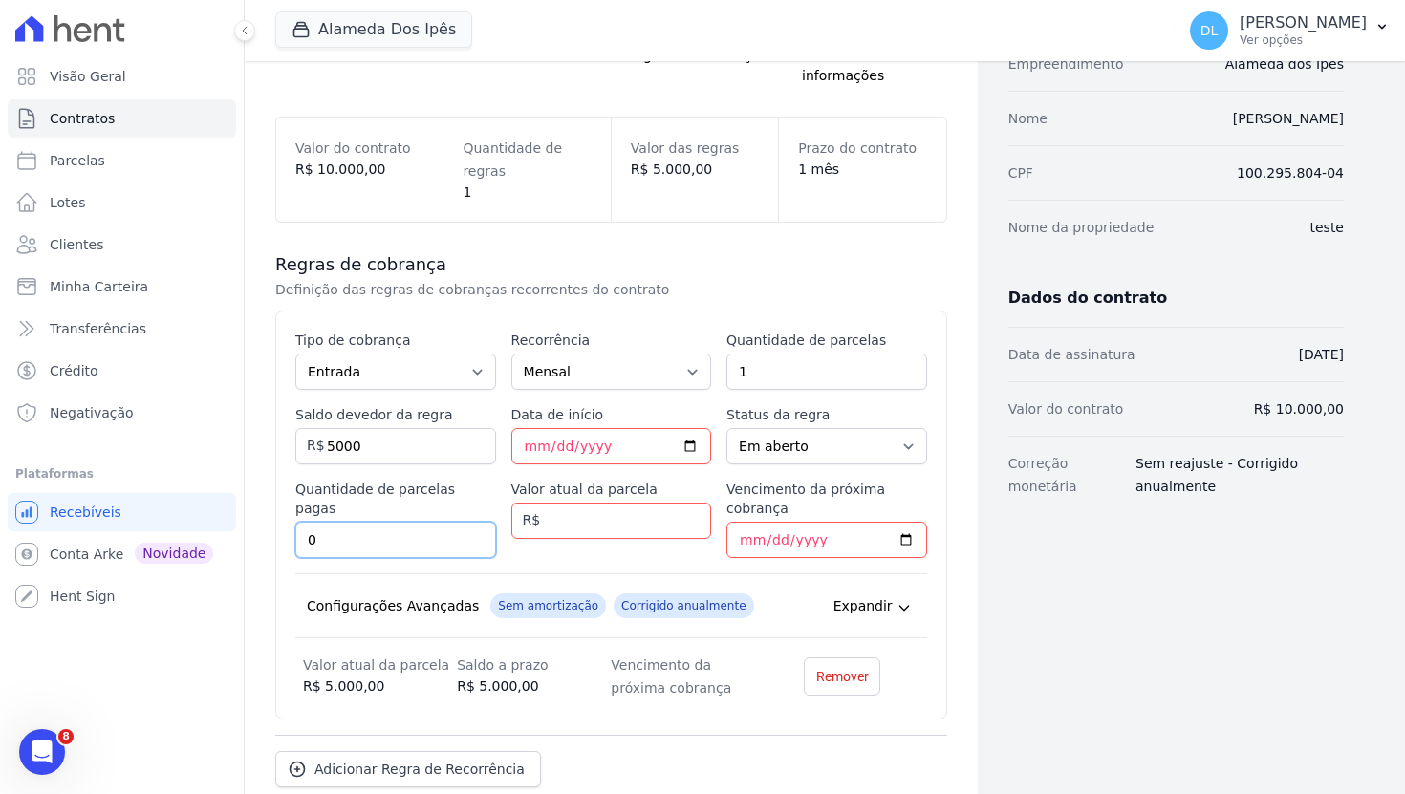
drag, startPoint x: 344, startPoint y: 499, endPoint x: 296, endPoint y: 499, distance: 47.8
click at [296, 522] on input "0" at bounding box center [395, 540] width 201 height 36
type input "1"
click at [853, 428] on select "A iniciar Em aberto" at bounding box center [826, 446] width 201 height 36
click at [694, 428] on input "Data de início" at bounding box center [611, 446] width 201 height 36
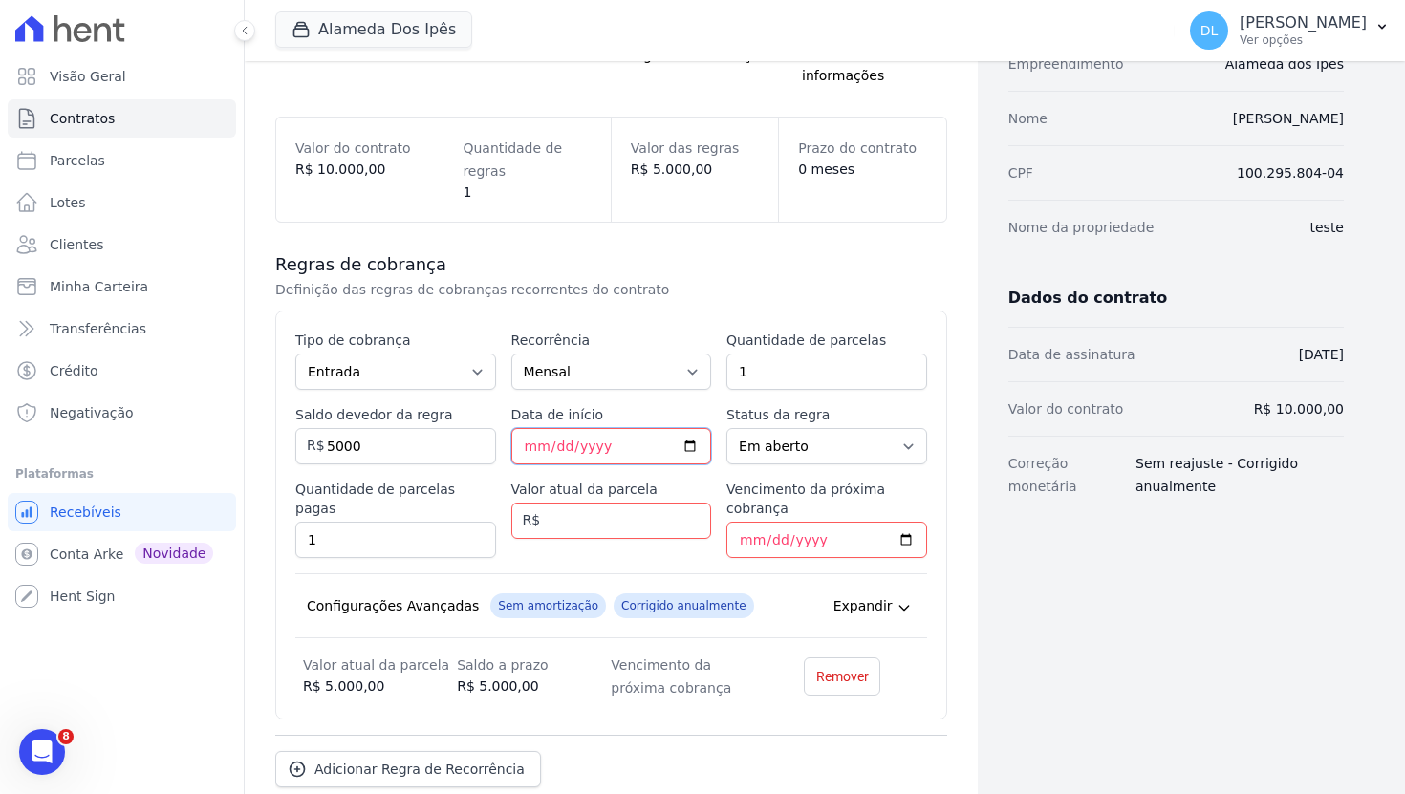
type input "2025-08-05"
click at [799, 428] on select "A iniciar Em aberto" at bounding box center [826, 446] width 201 height 36
select select "not_started"
click at [726, 428] on select "A iniciar Em aberto" at bounding box center [826, 446] width 201 height 36
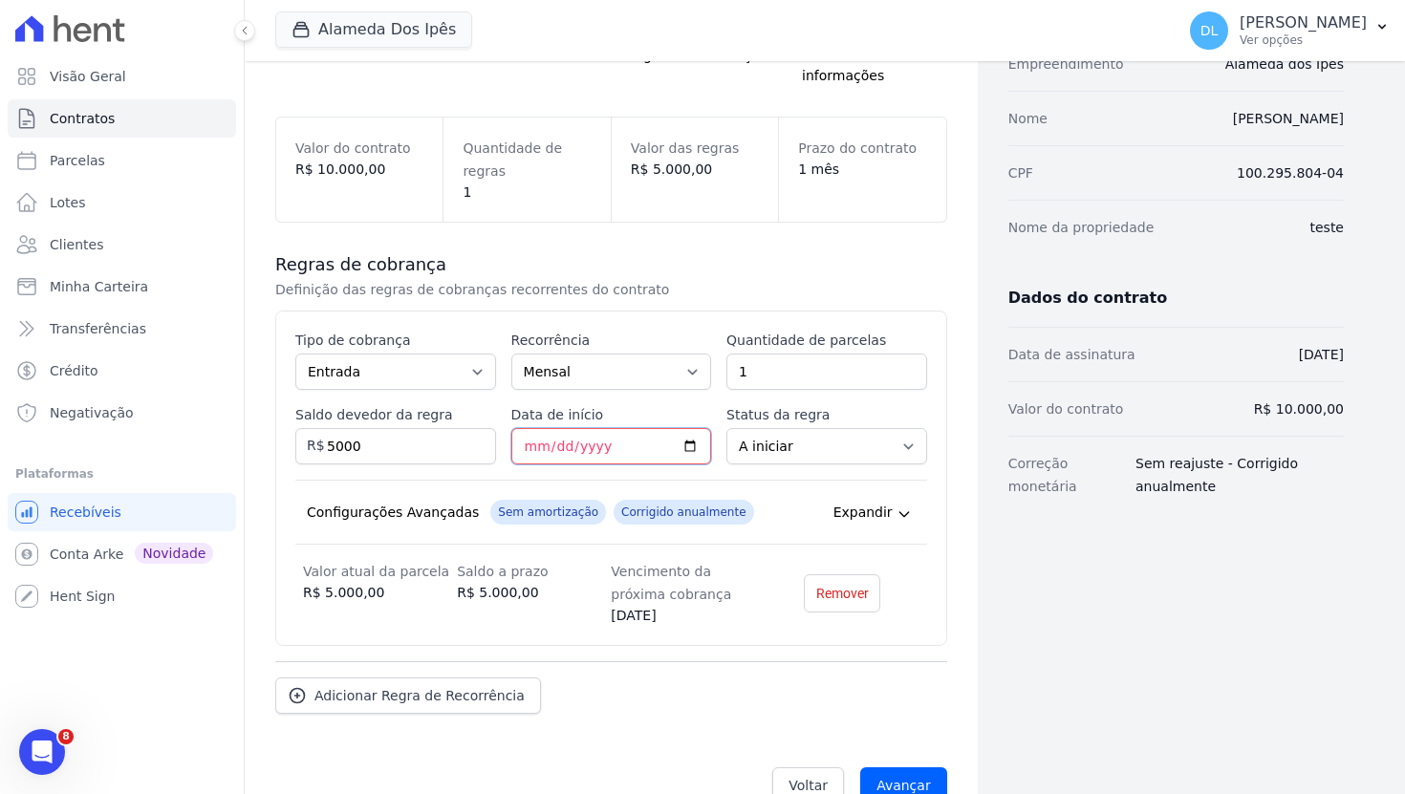
click at [708, 428] on input "2025-08-05" at bounding box center [611, 446] width 201 height 36
click at [682, 428] on input "2025-08-05" at bounding box center [611, 446] width 201 height 36
type input "2025-08-14"
click at [1018, 556] on div "Dados cadastrais Empreendimento Alameda dos Ipês Nome Davi Novaes CPF 100.295.8…" at bounding box center [1161, 351] width 366 height 936
click at [846, 428] on select "A iniciar Em aberto" at bounding box center [826, 446] width 201 height 36
